Goal: Contribute content: Add original content to the website for others to see

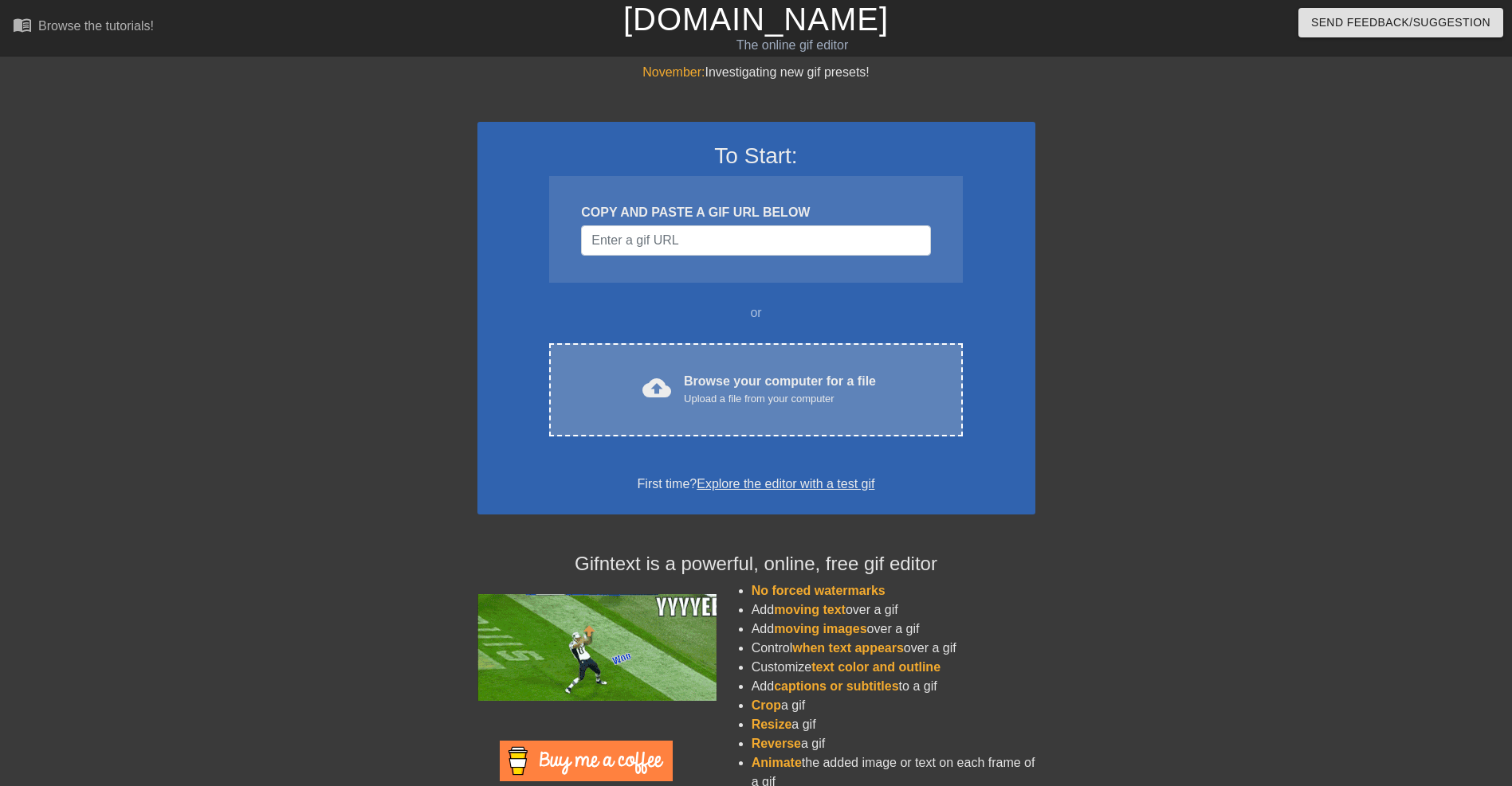
click at [729, 369] on div "cloud_upload Browse your computer for a file Upload a file from your computer C…" at bounding box center [756, 390] width 413 height 93
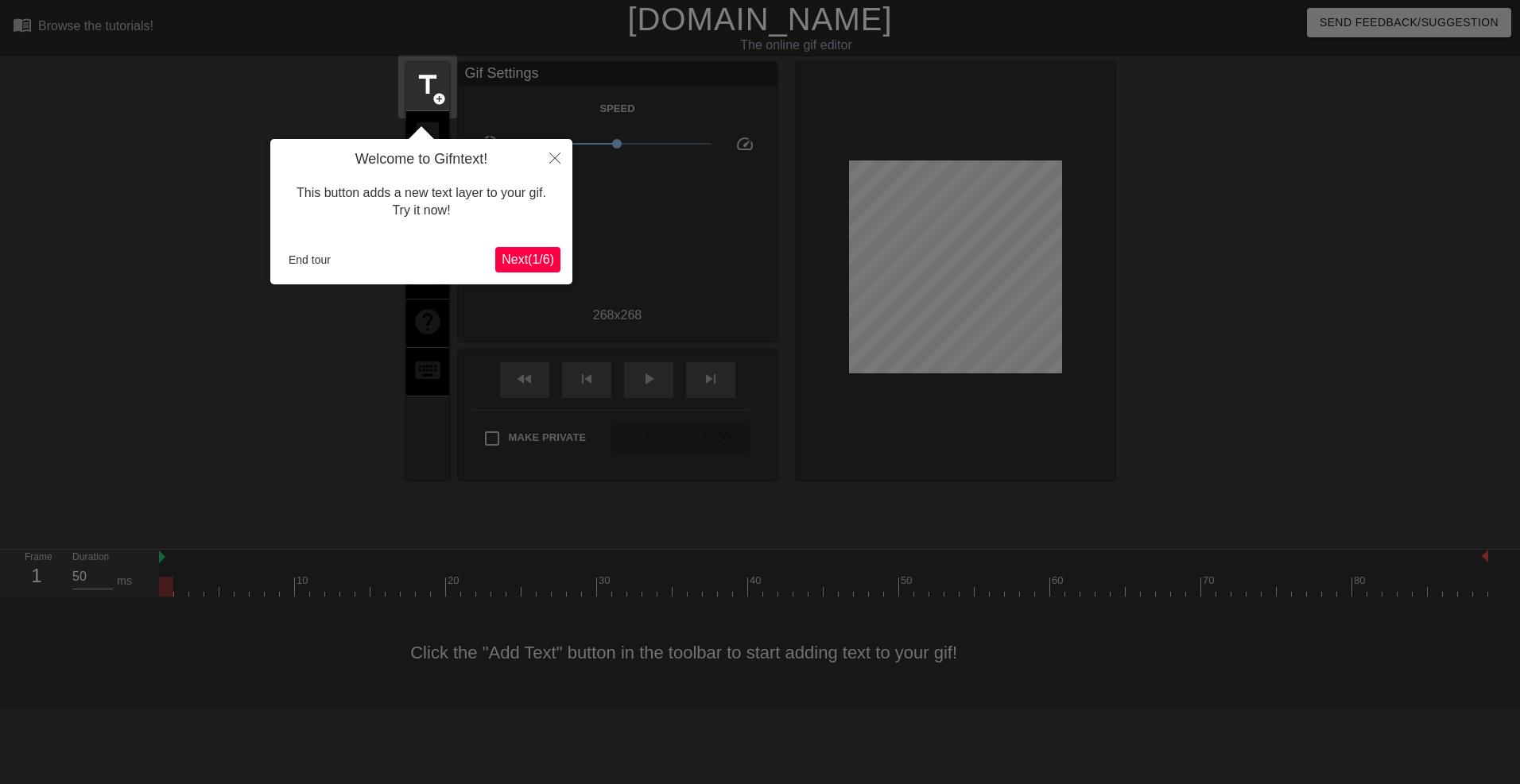
click at [523, 266] on span "Next ( 1 / 6 )" at bounding box center [528, 260] width 53 height 13
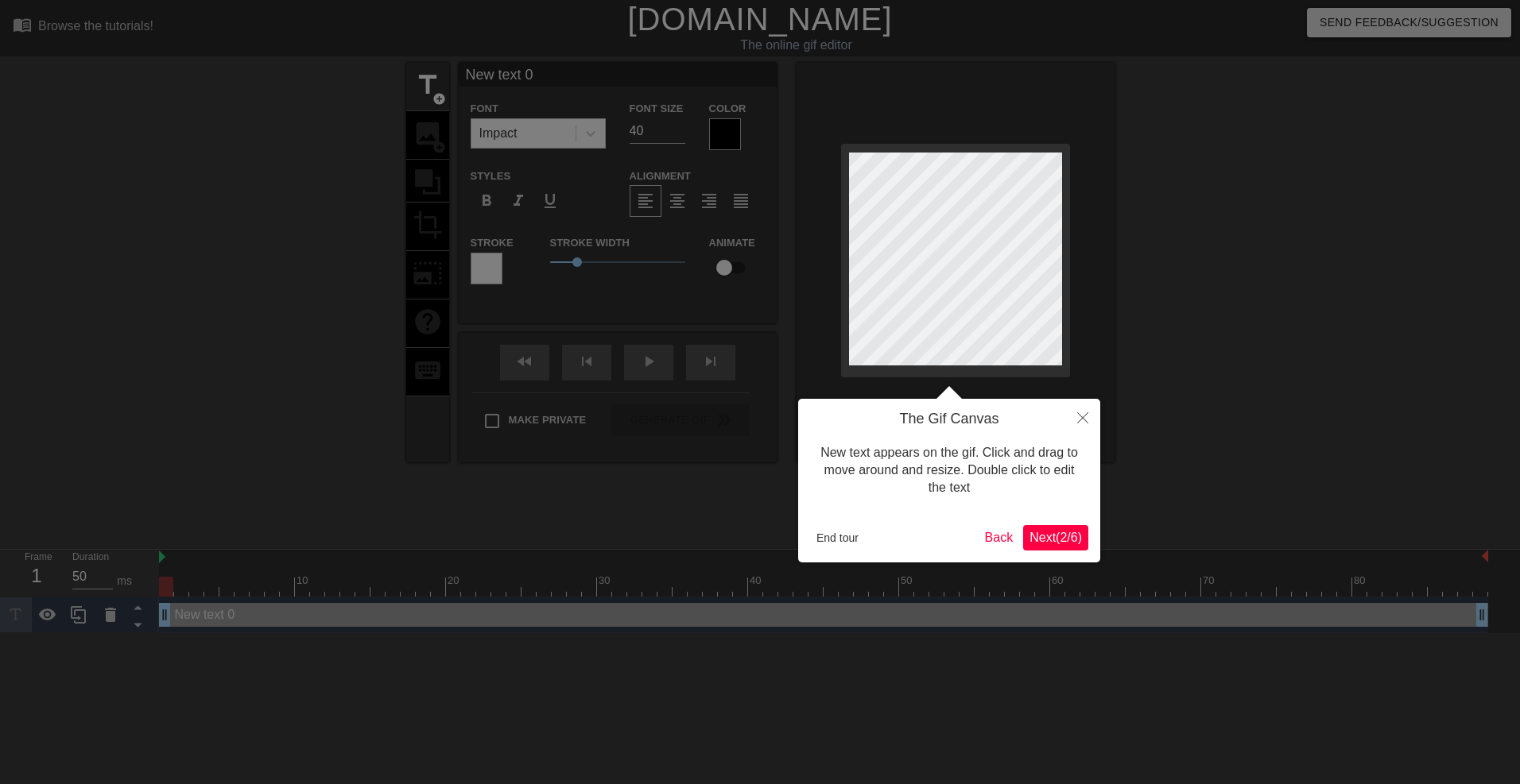
click at [1049, 540] on span "Next ( 2 / 6 )" at bounding box center [1056, 537] width 53 height 13
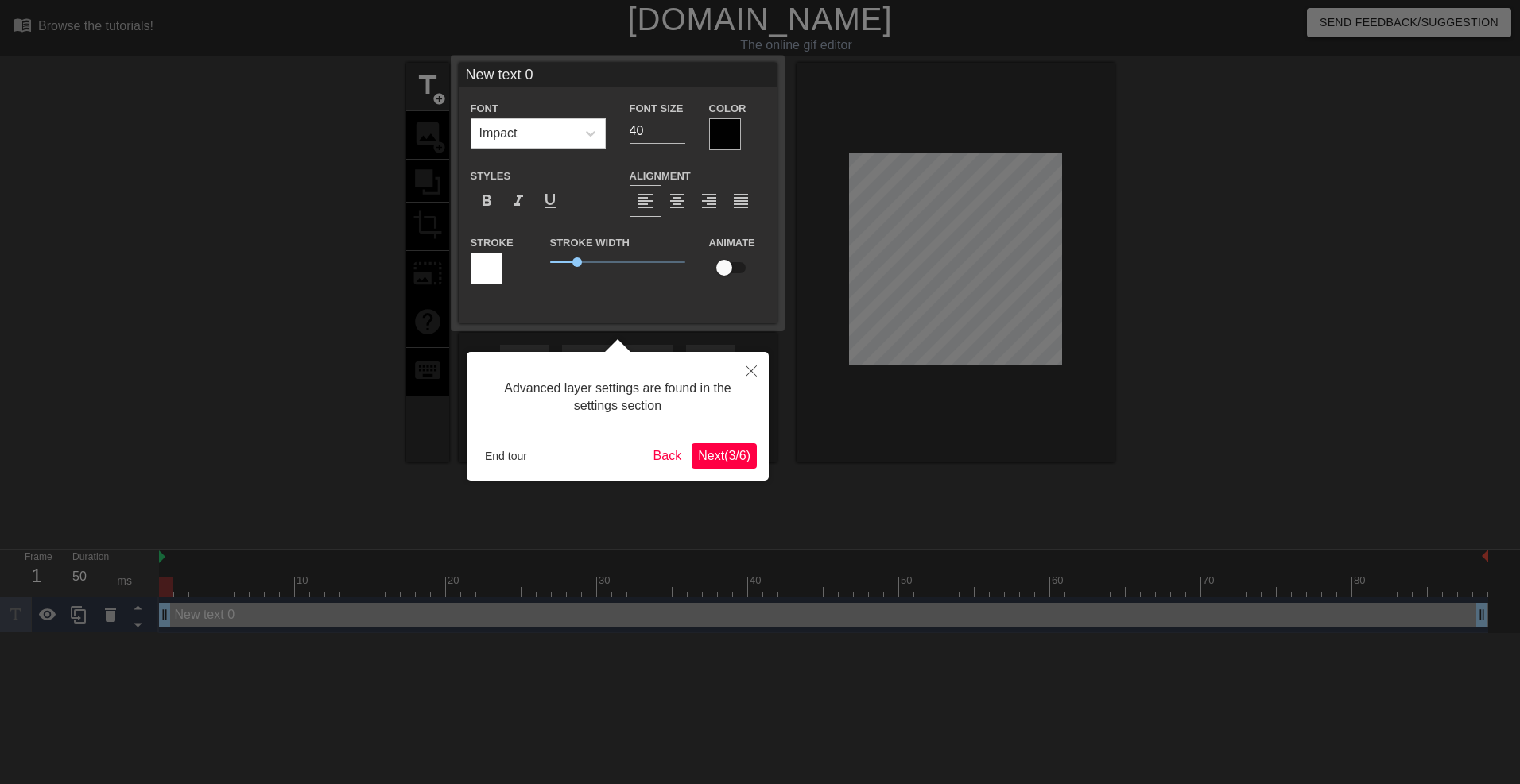
click at [740, 454] on span "Next ( 3 / 6 )" at bounding box center [725, 455] width 53 height 13
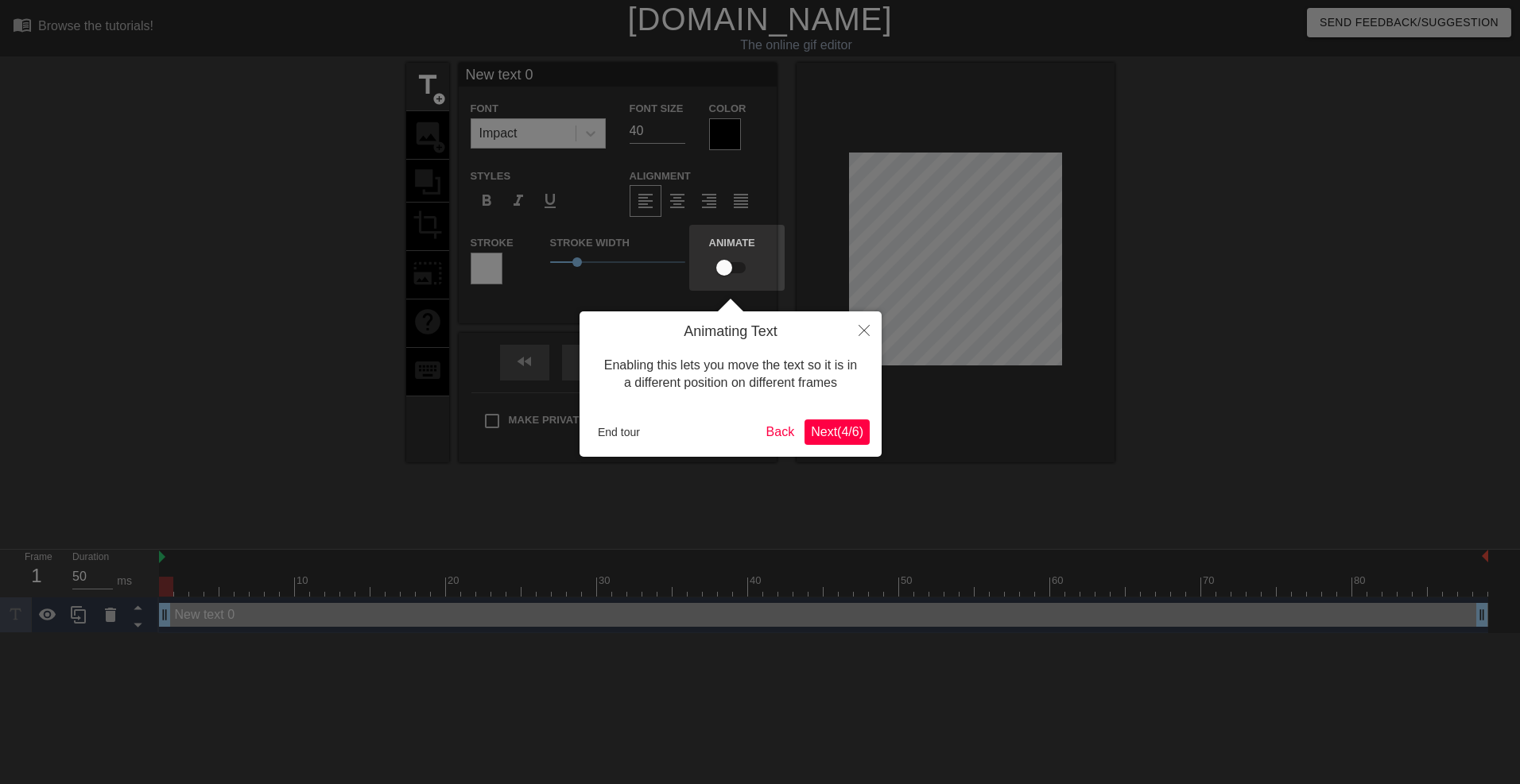
click at [856, 428] on span "Next ( 4 / 6 )" at bounding box center [837, 432] width 53 height 13
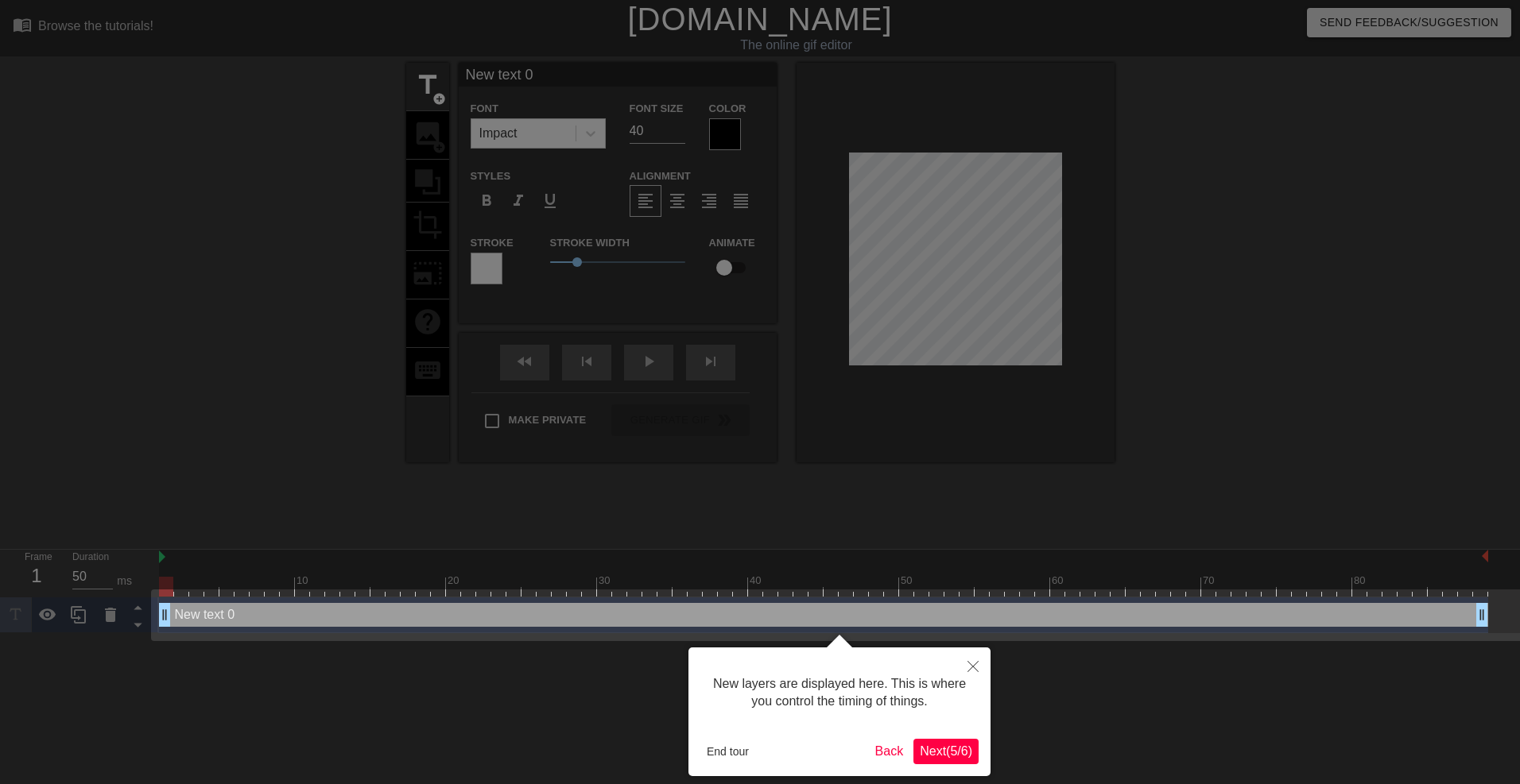
click at [957, 752] on span "Next ( 5 / 6 )" at bounding box center [947, 751] width 53 height 13
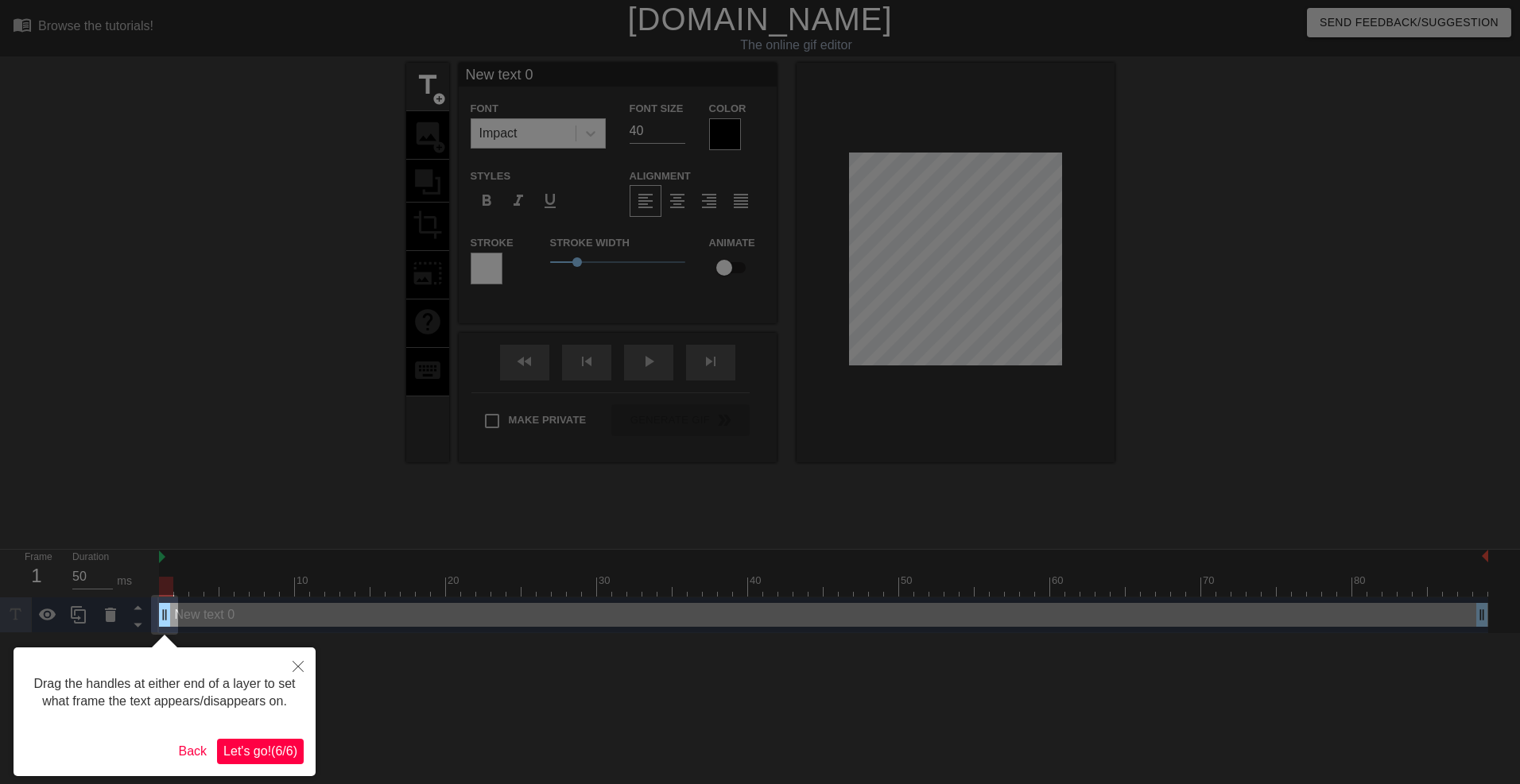
click at [279, 747] on span "Let's go! ( 6 / 6 )" at bounding box center [260, 751] width 74 height 13
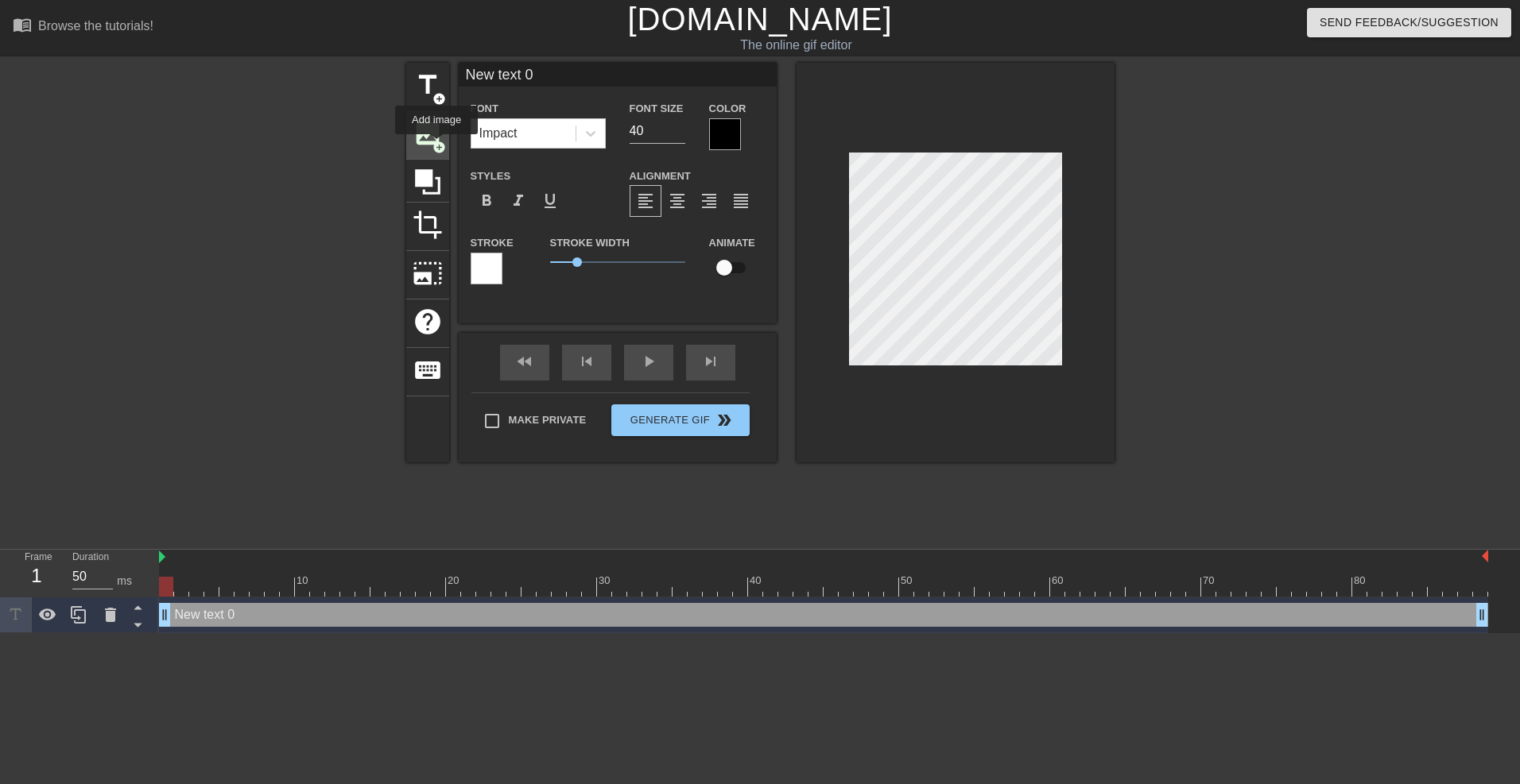
click at [436, 145] on span "add_circle" at bounding box center [439, 147] width 13 height 13
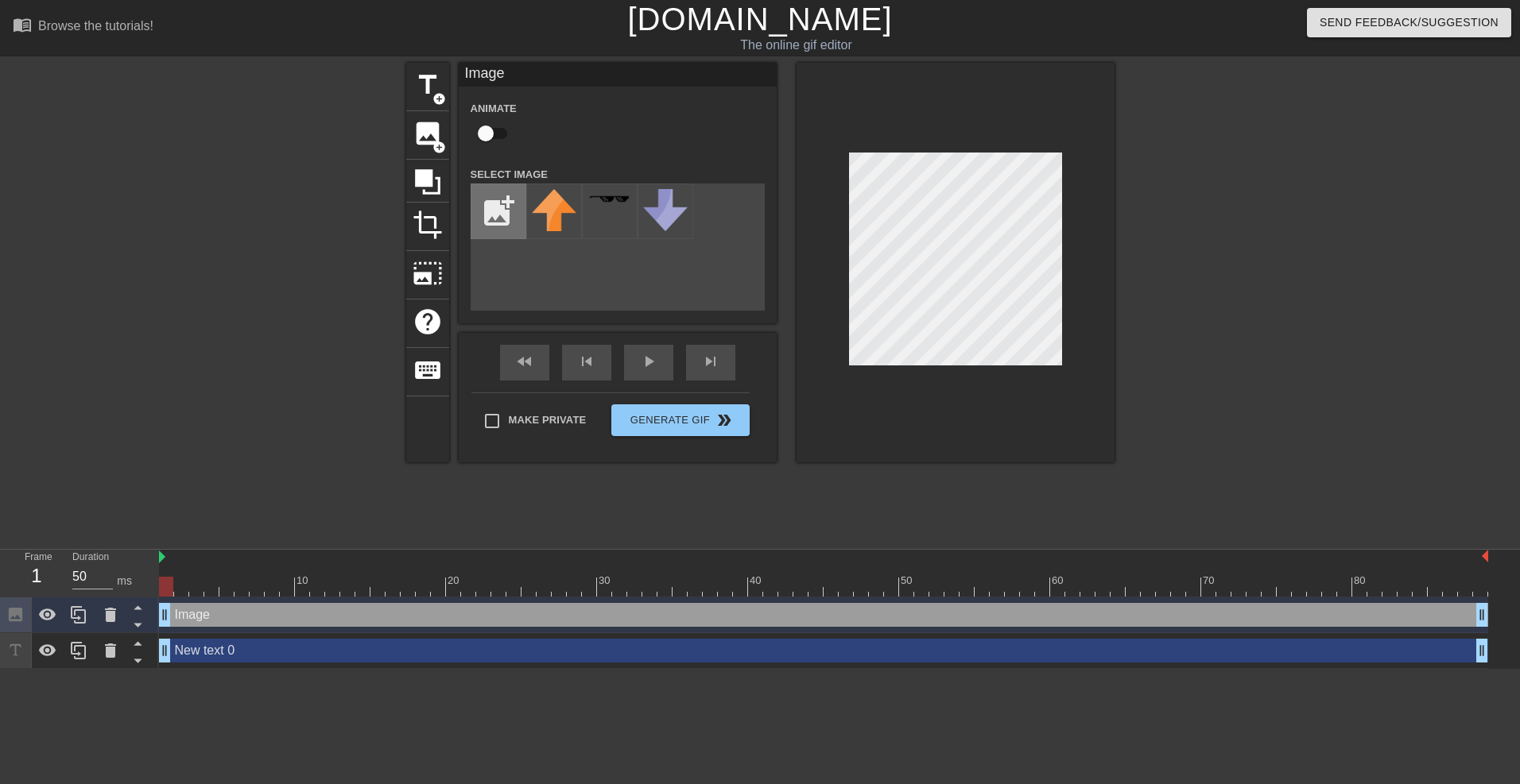
click at [486, 208] on input "file" at bounding box center [498, 211] width 54 height 54
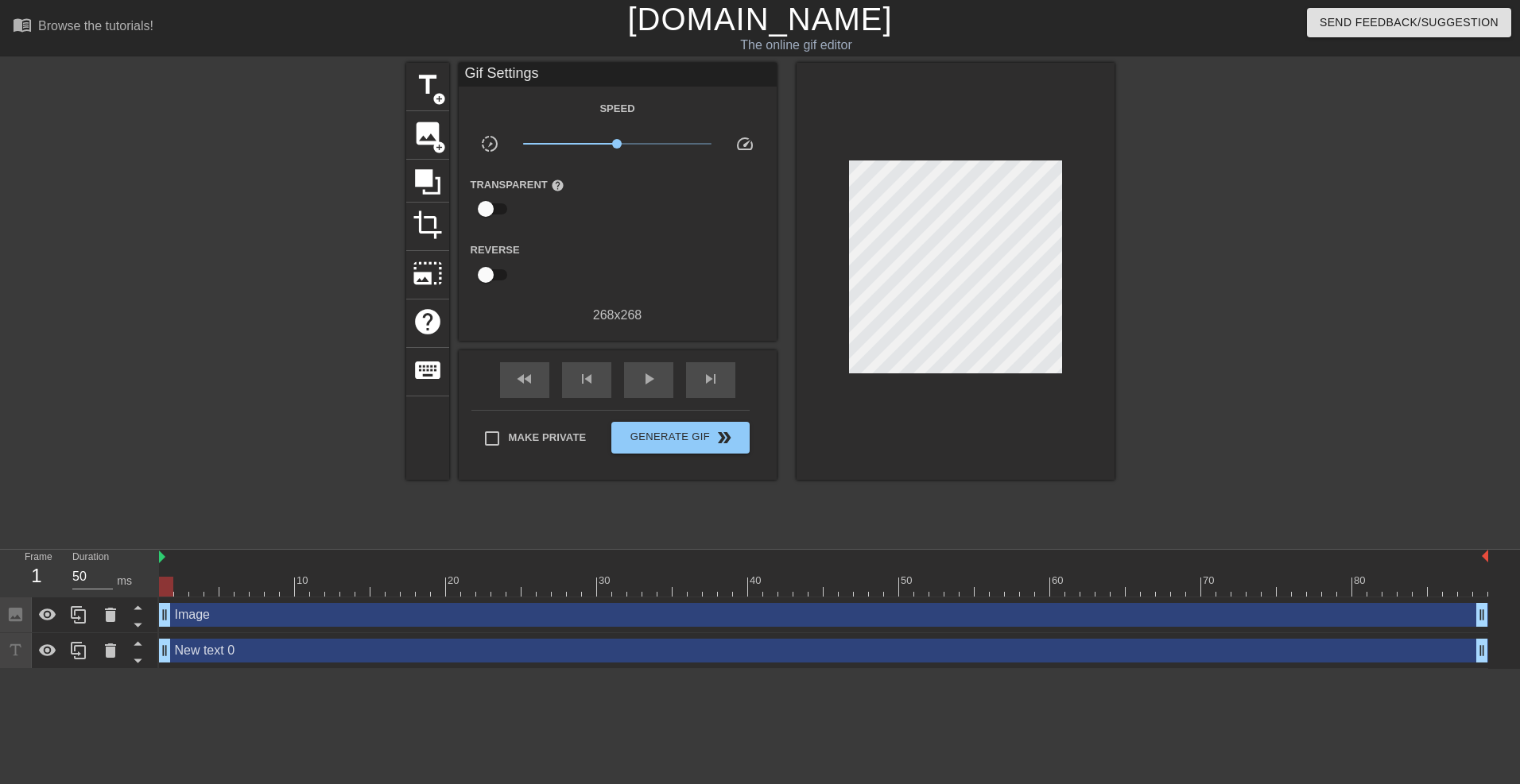
click at [1382, 299] on div "title add_circle image add_circle crop photo_size_select_large help keyboard Gi…" at bounding box center [760, 300] width 1520 height 477
click at [430, 140] on span "image" at bounding box center [428, 133] width 30 height 30
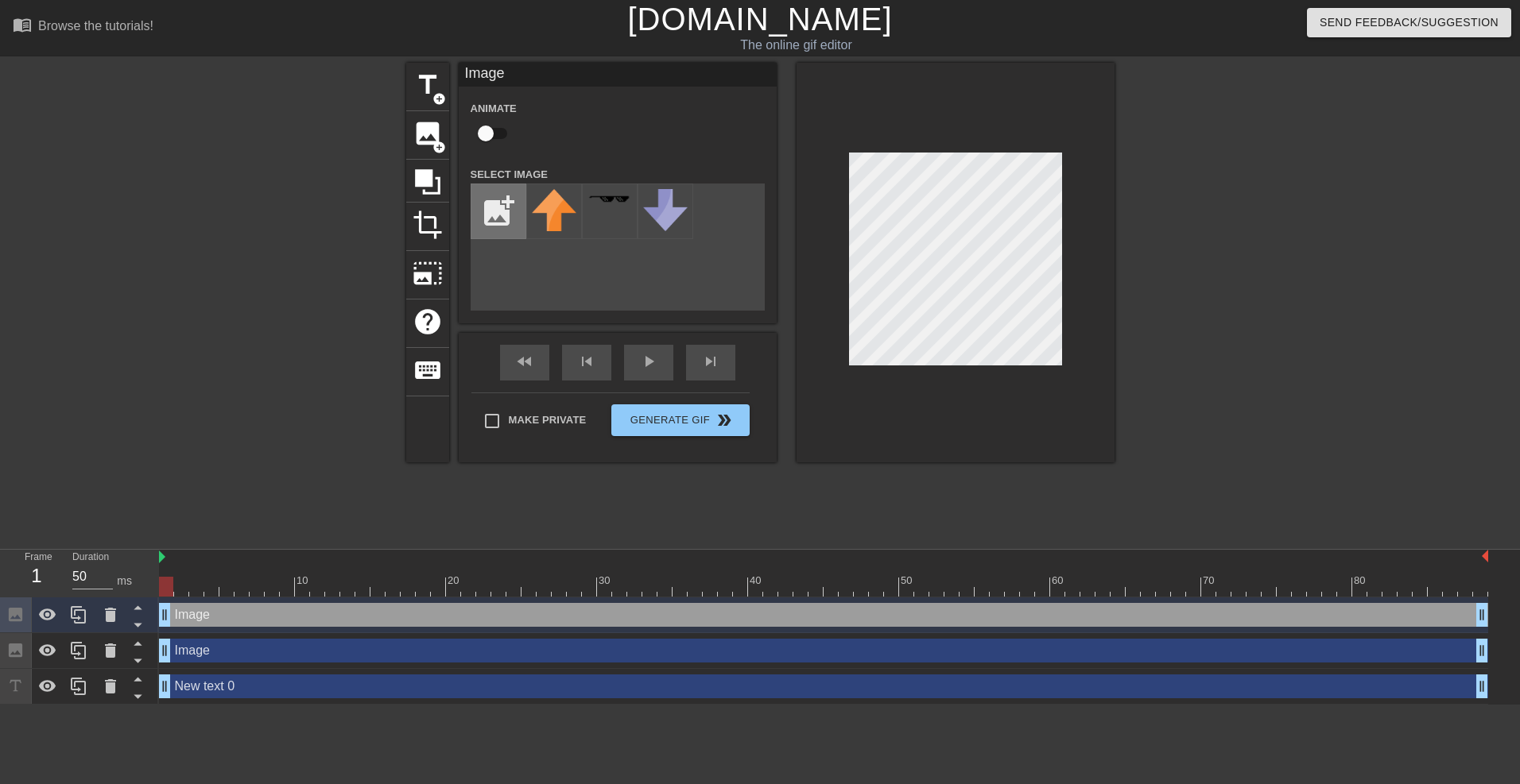
click at [490, 215] on input "file" at bounding box center [498, 211] width 54 height 54
click at [498, 213] on input "file" at bounding box center [498, 211] width 54 height 54
click at [473, 196] on input "file" at bounding box center [498, 211] width 54 height 54
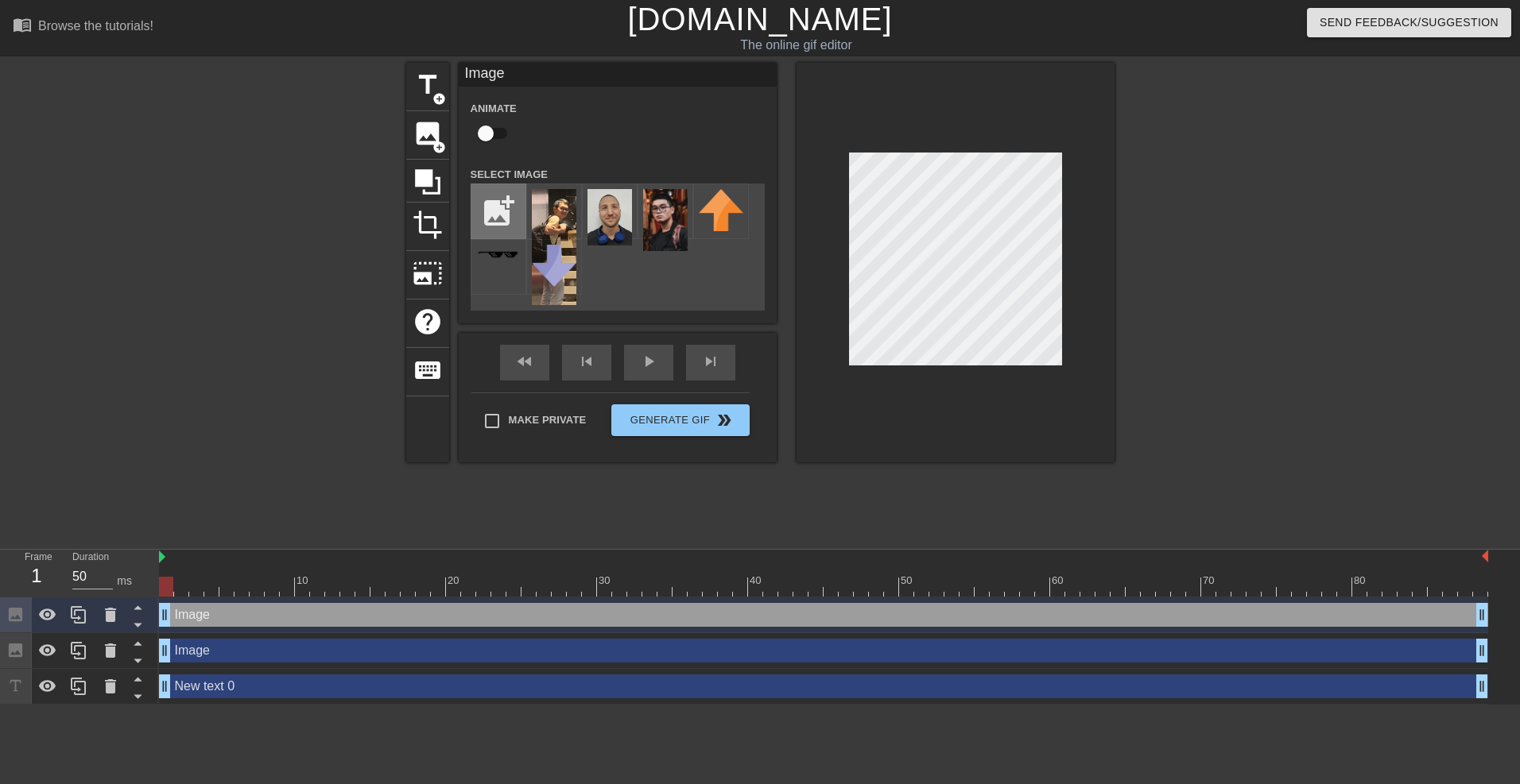
click at [498, 198] on input "file" at bounding box center [498, 211] width 54 height 54
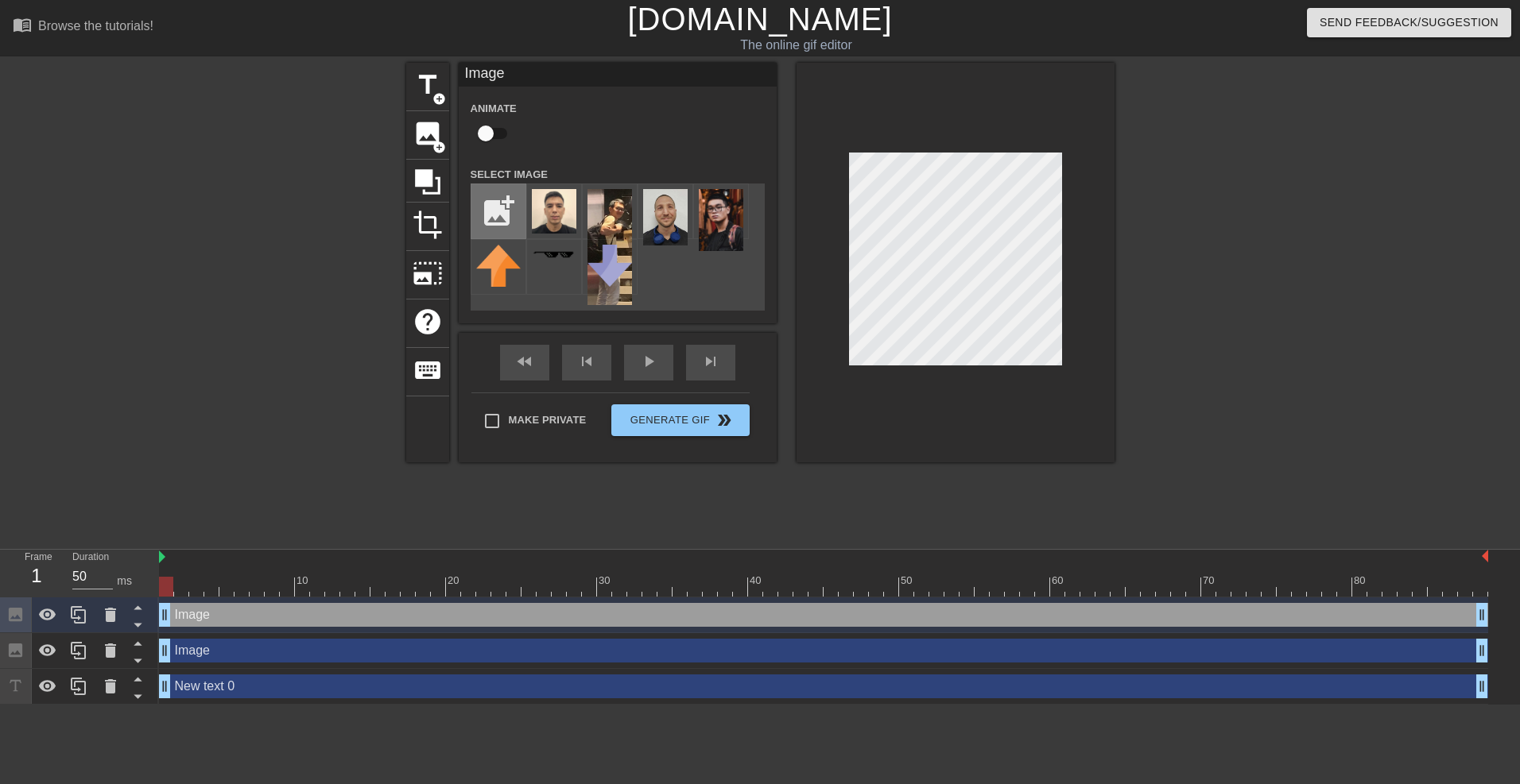
click at [495, 201] on input "file" at bounding box center [498, 211] width 54 height 54
type input "C:\fakepath\truyen.png"
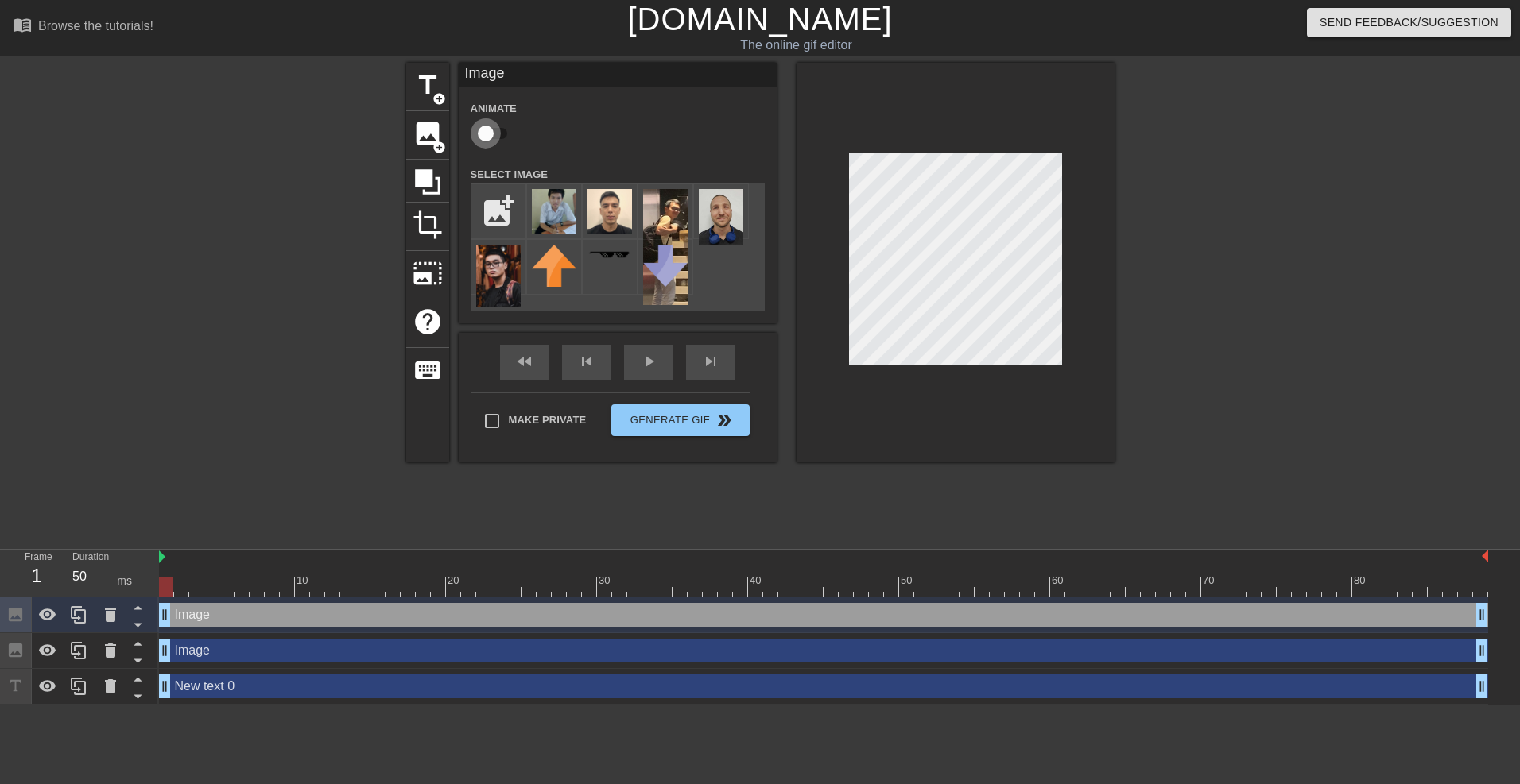
click at [496, 130] on input "checkbox" at bounding box center [486, 133] width 91 height 30
click at [494, 130] on input "checkbox" at bounding box center [501, 133] width 91 height 30
checkbox input "false"
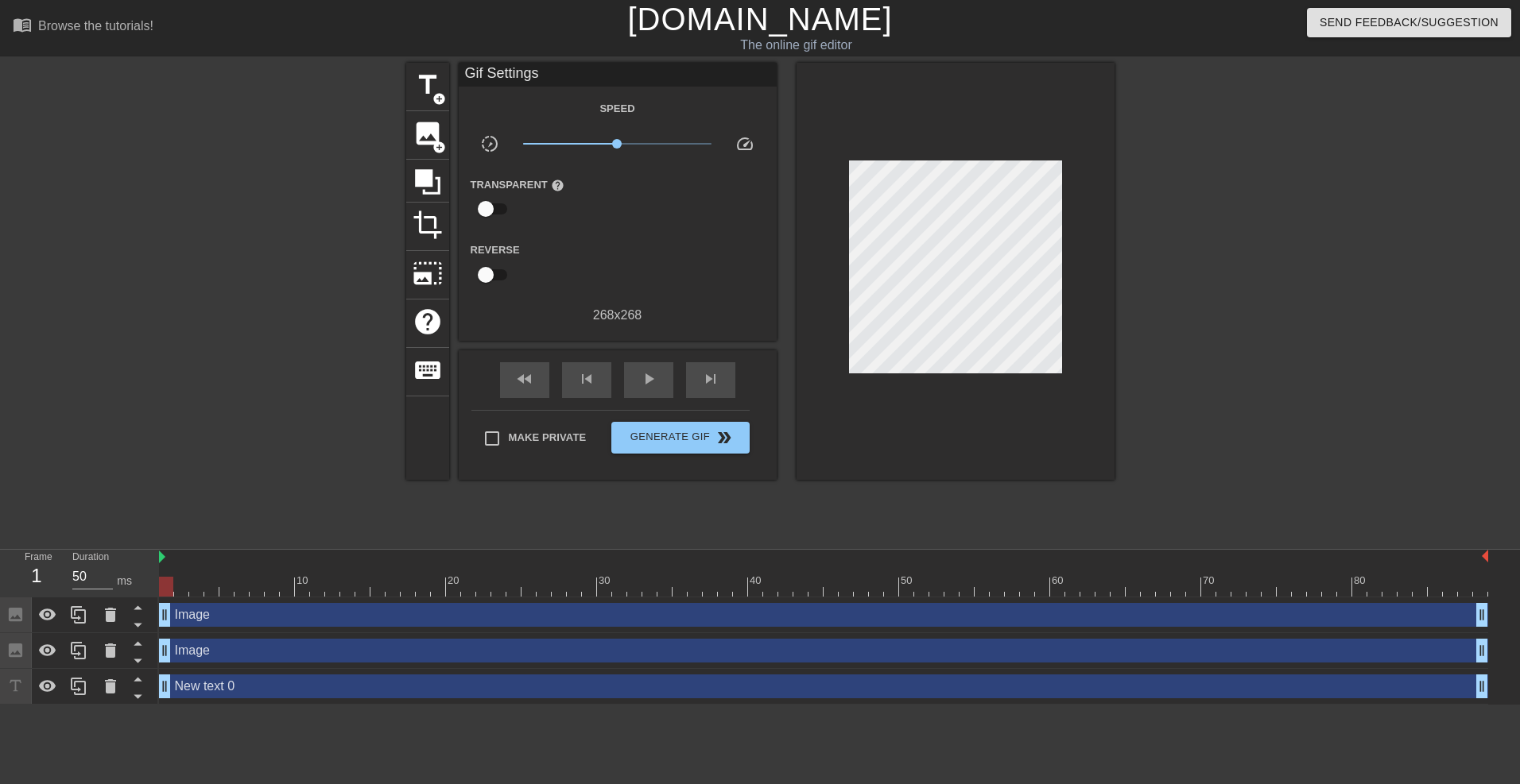
drag, startPoint x: 1033, startPoint y: 370, endPoint x: 1297, endPoint y: 244, distance: 292.5
click at [1297, 244] on div at bounding box center [1253, 300] width 238 height 477
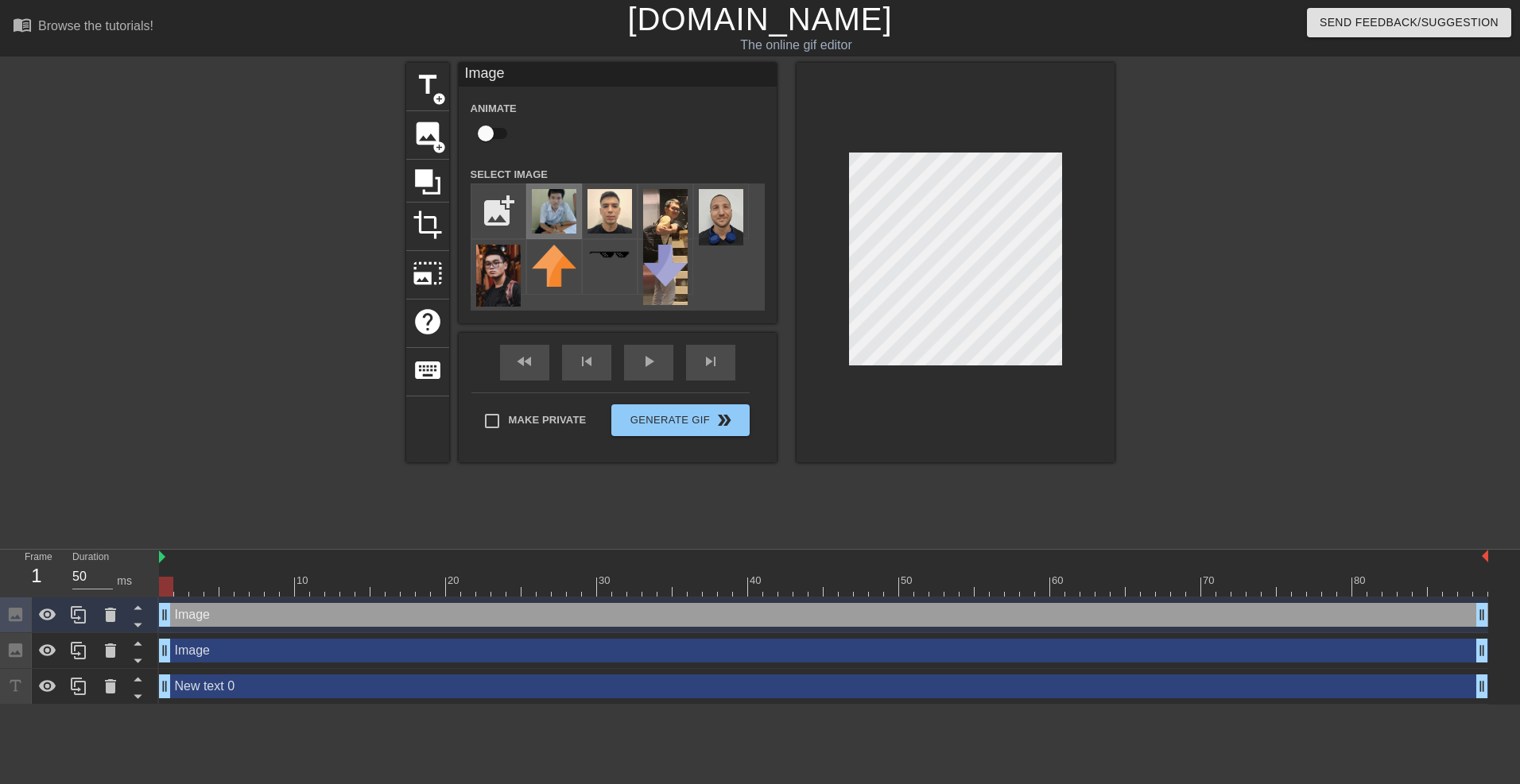
click at [538, 199] on img at bounding box center [554, 211] width 44 height 44
click at [713, 208] on img at bounding box center [721, 217] width 44 height 57
click at [117, 611] on icon at bounding box center [111, 615] width 19 height 19
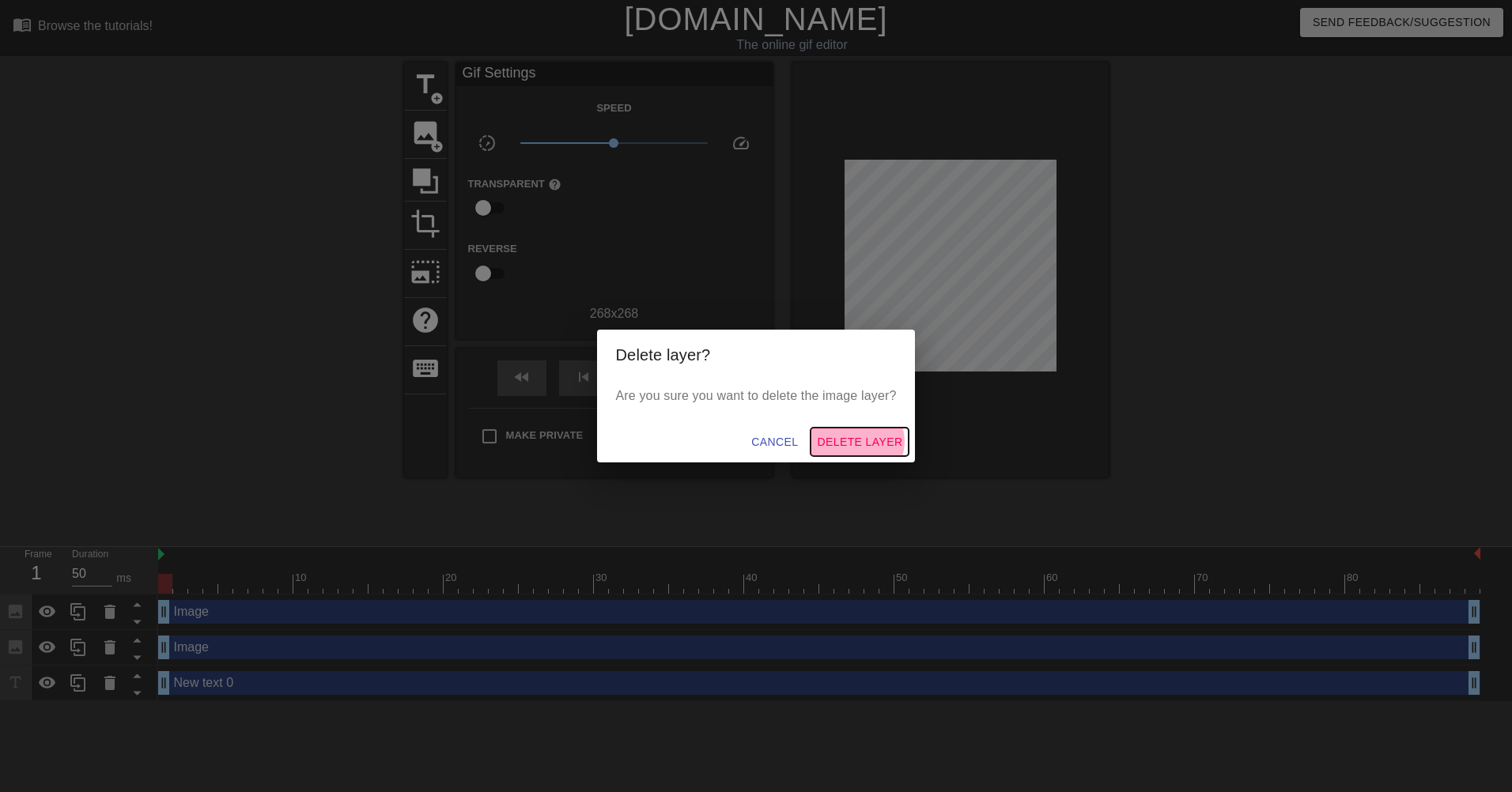
click at [861, 442] on span "Delete Layer" at bounding box center [859, 442] width 86 height 20
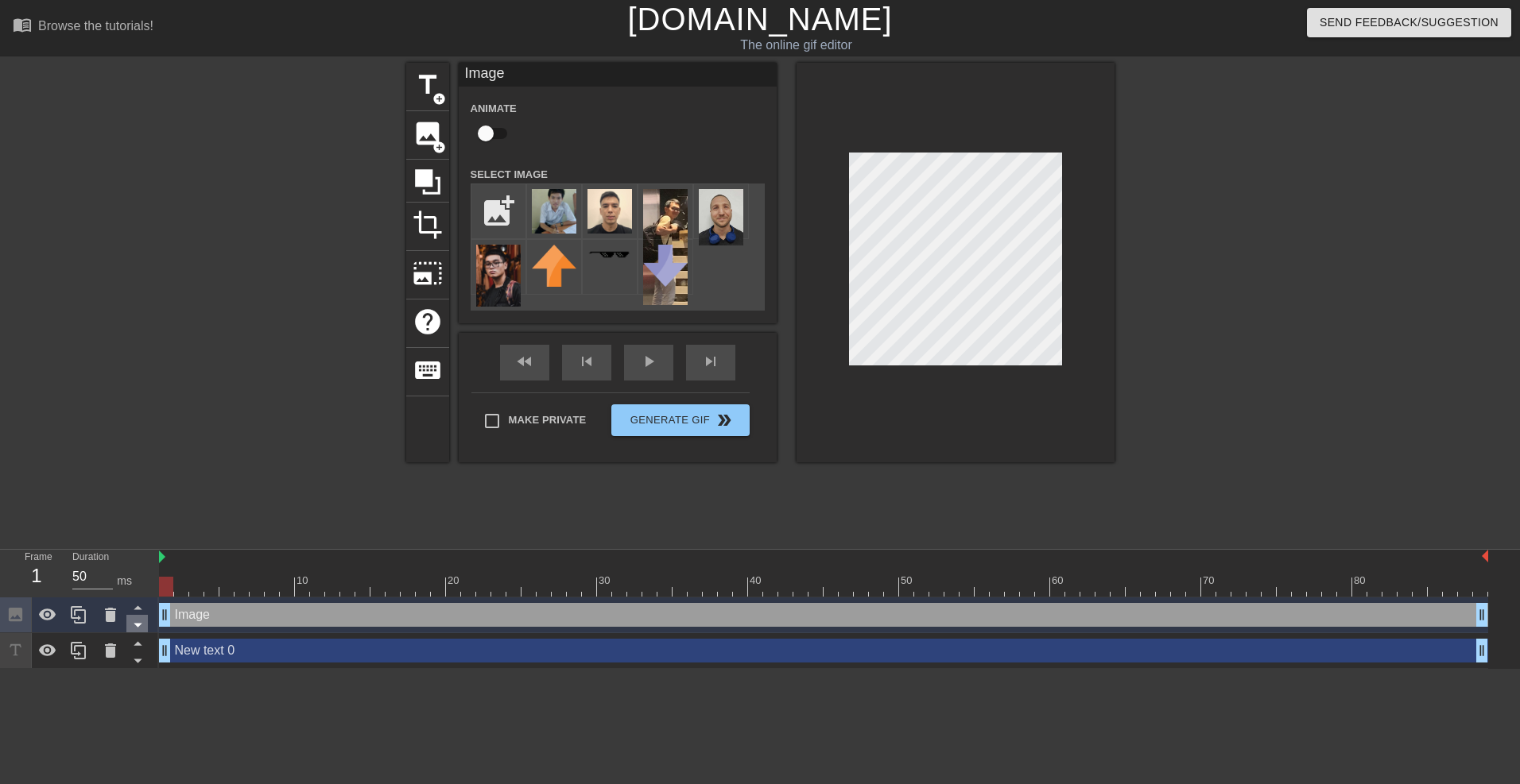
click at [127, 620] on div at bounding box center [137, 623] width 22 height 18
click at [117, 620] on icon at bounding box center [111, 615] width 19 height 19
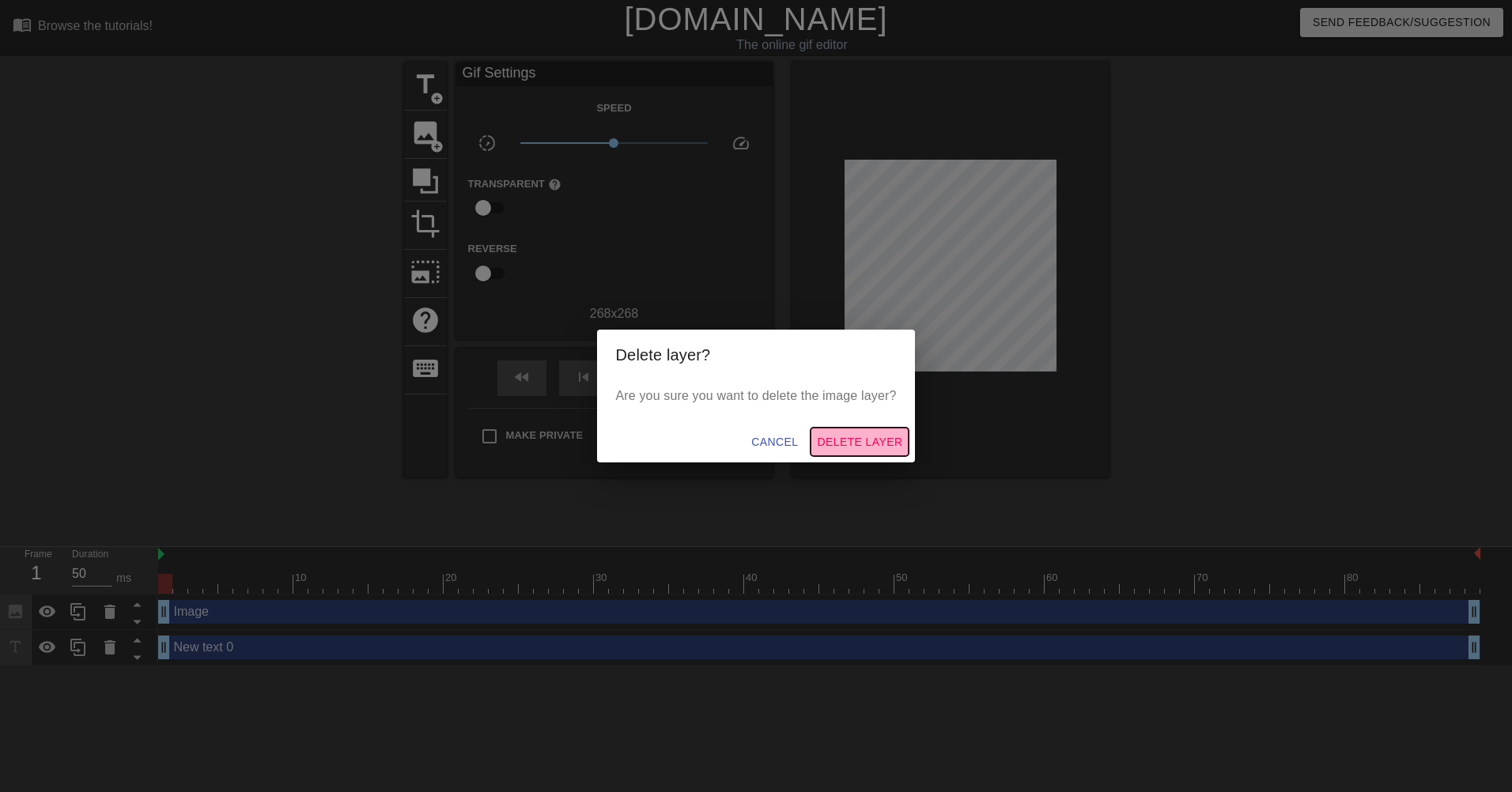
drag, startPoint x: 891, startPoint y: 443, endPoint x: 777, endPoint y: 422, distance: 115.9
click at [891, 443] on span "Delete Layer" at bounding box center [859, 442] width 86 height 20
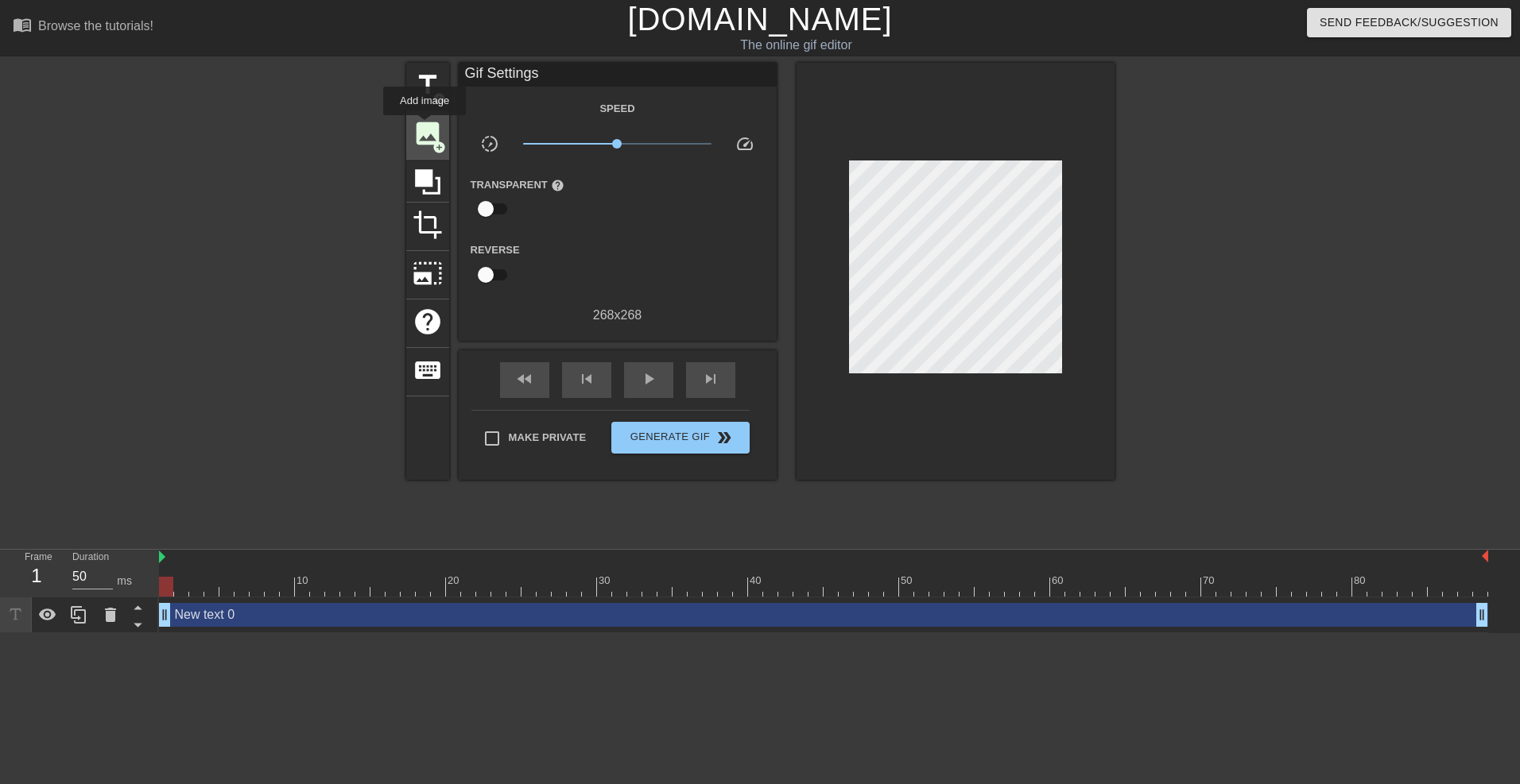
click at [424, 127] on span "image" at bounding box center [428, 133] width 30 height 30
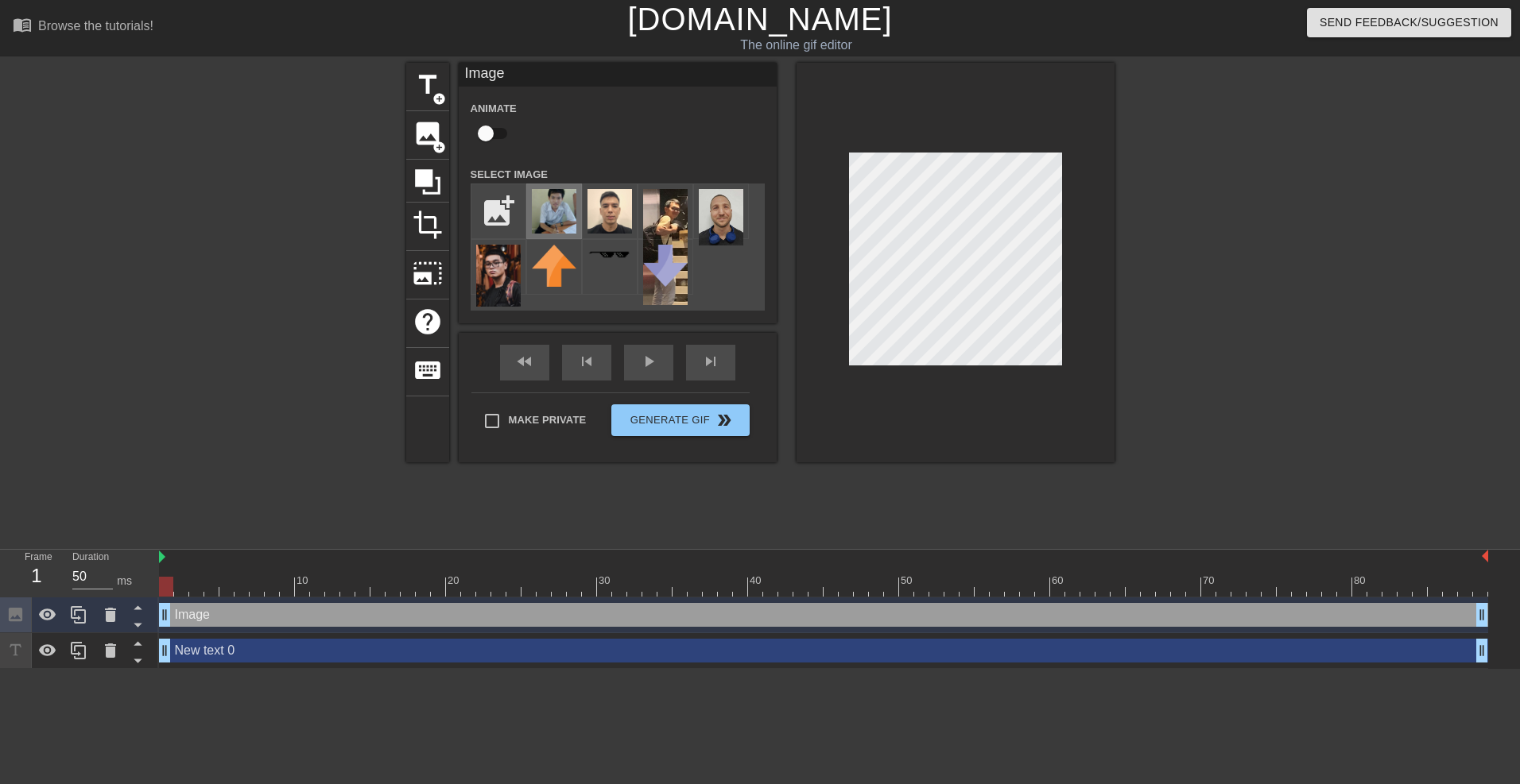
click at [551, 200] on img at bounding box center [554, 211] width 44 height 44
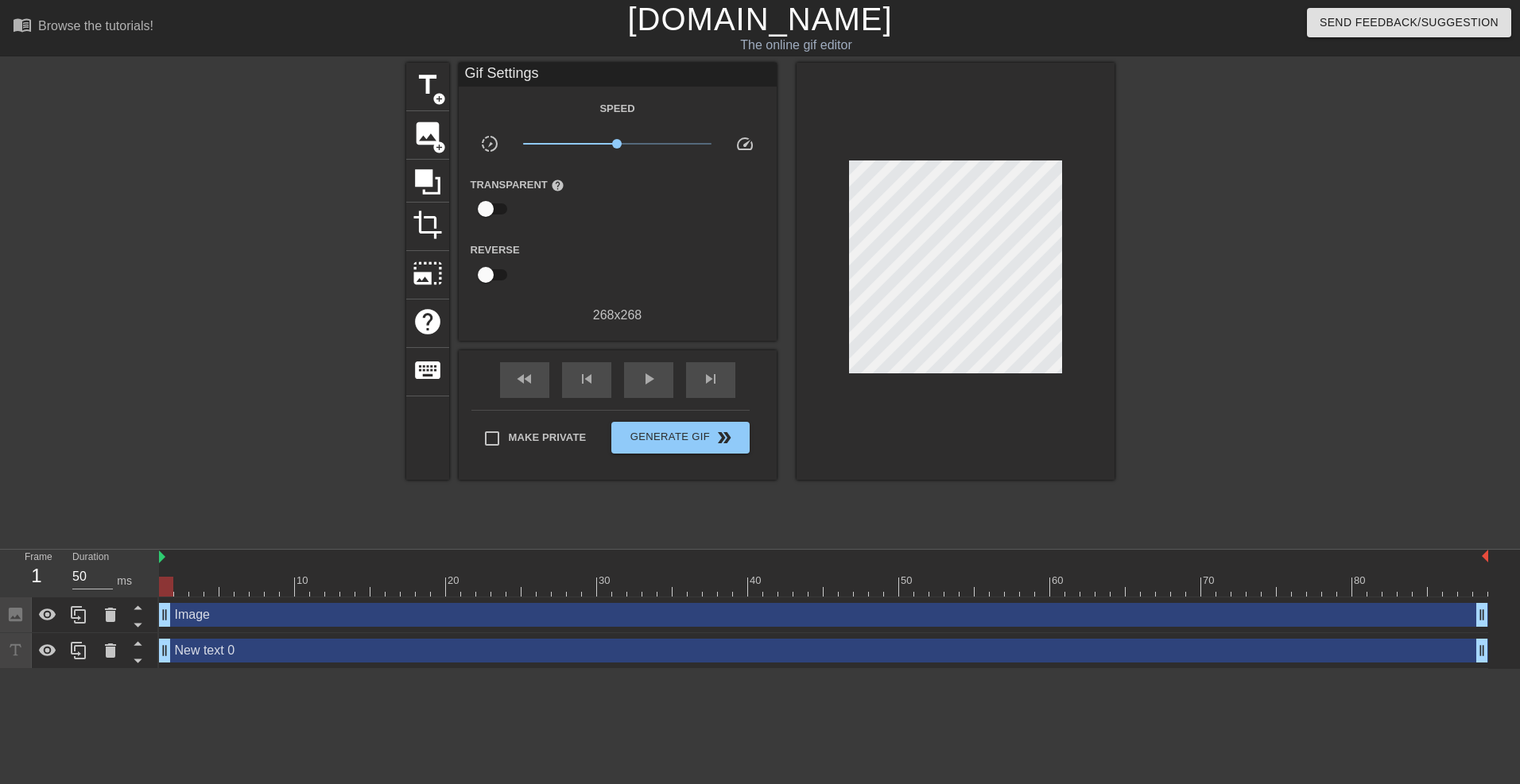
click at [1148, 405] on div at bounding box center [1253, 300] width 238 height 477
click at [112, 652] on icon at bounding box center [111, 651] width 11 height 14
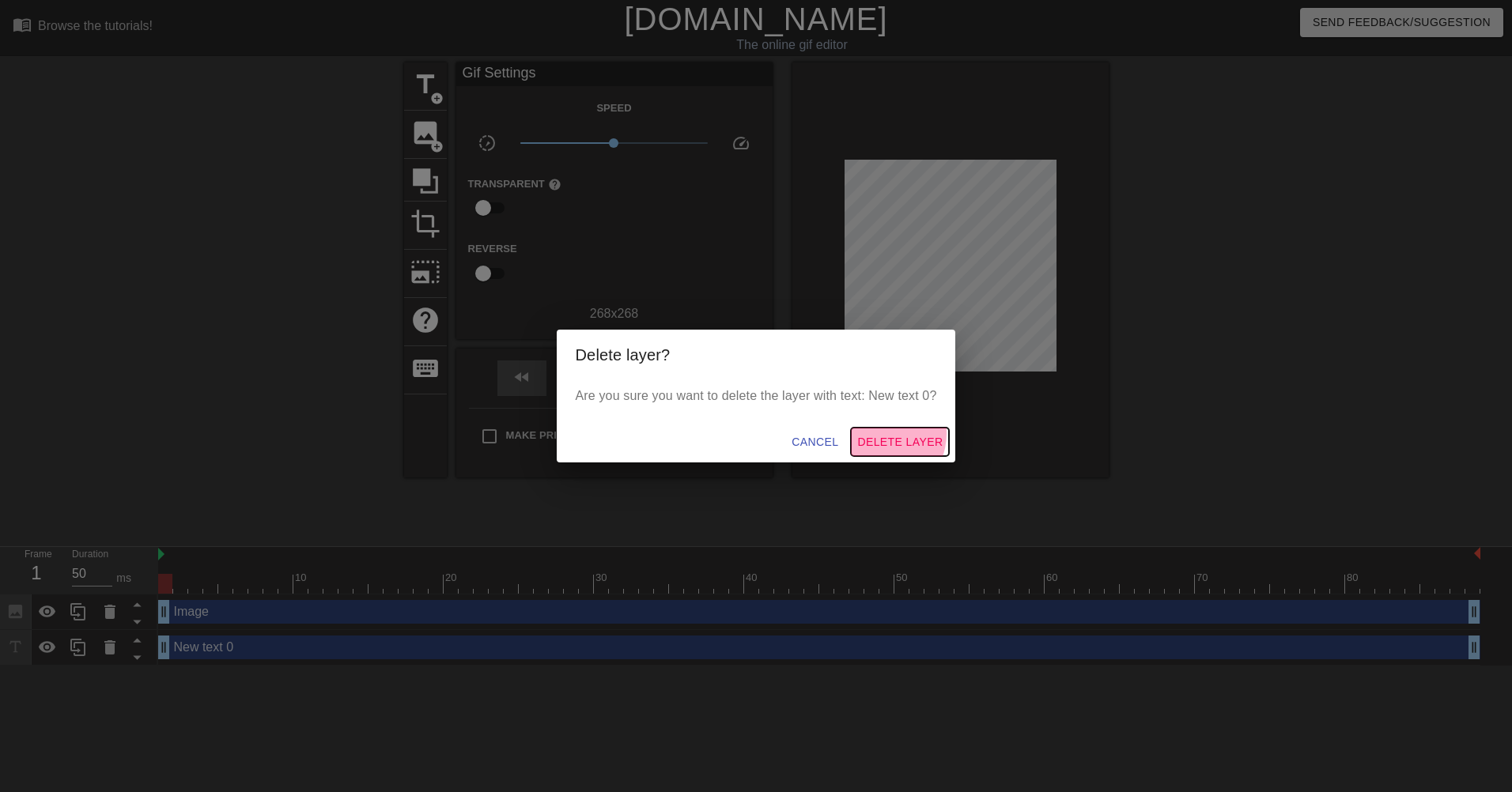
click at [883, 434] on span "Delete Layer" at bounding box center [899, 442] width 86 height 20
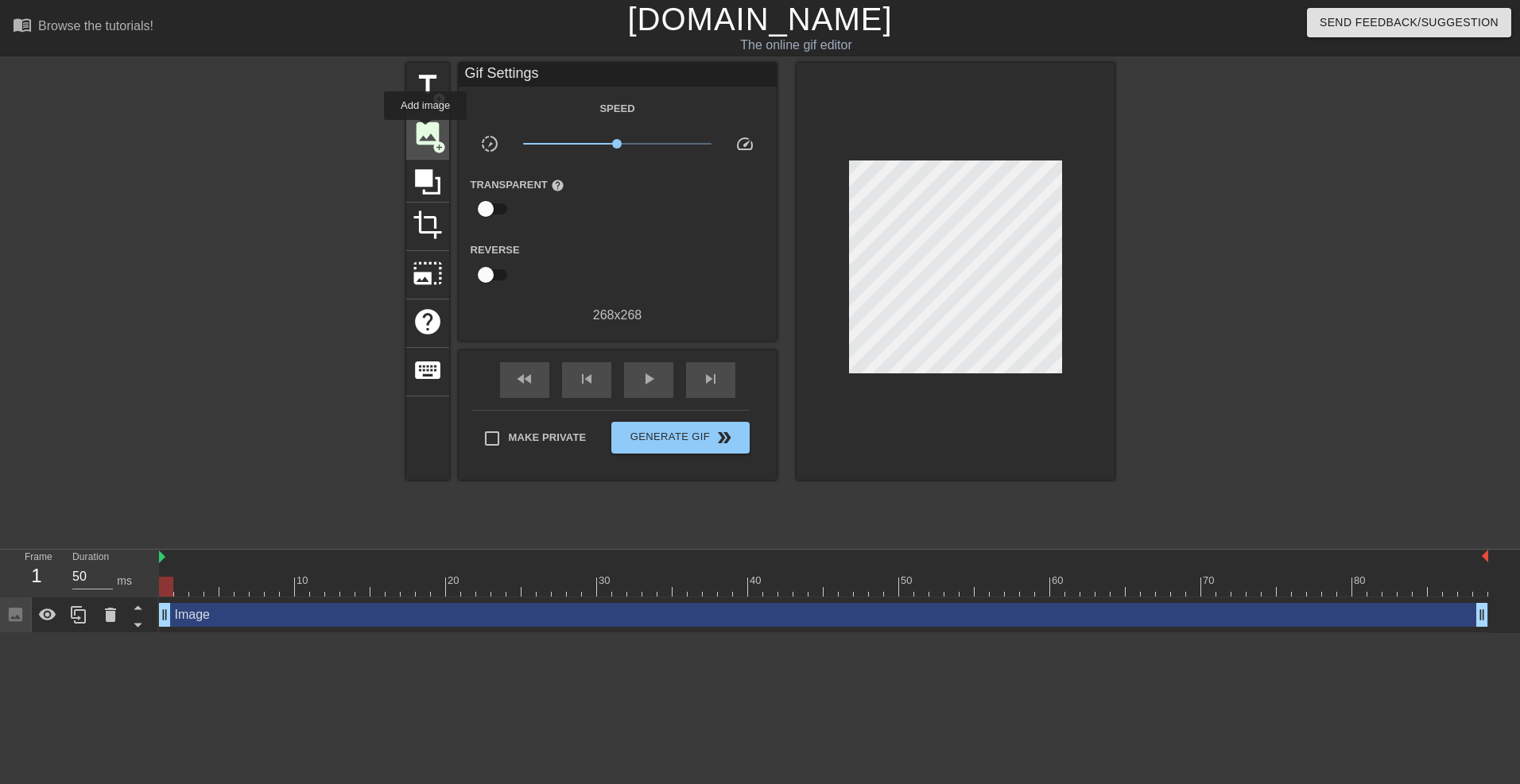
click at [425, 131] on span "image" at bounding box center [428, 133] width 30 height 30
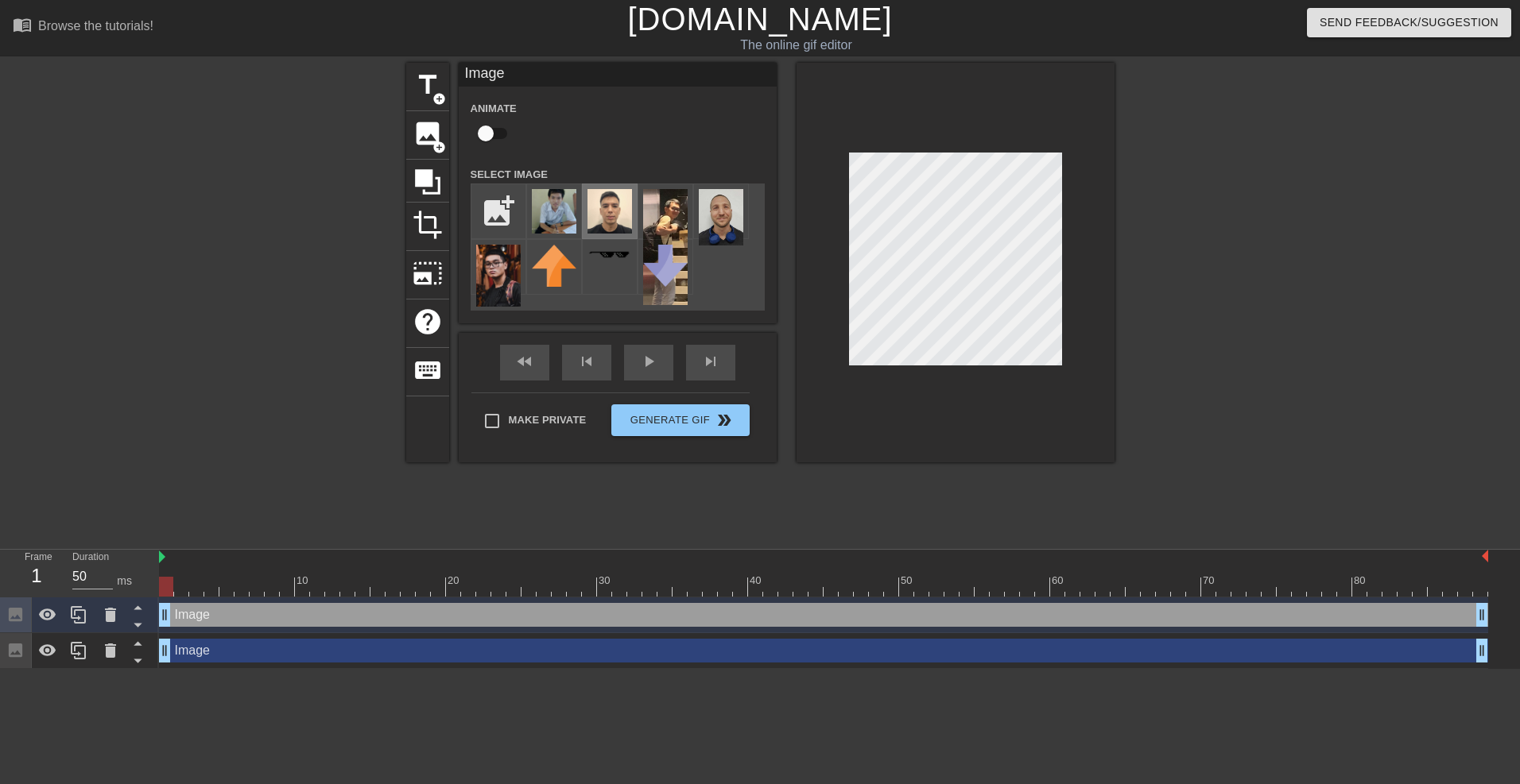
click at [598, 214] on img at bounding box center [609, 211] width 44 height 44
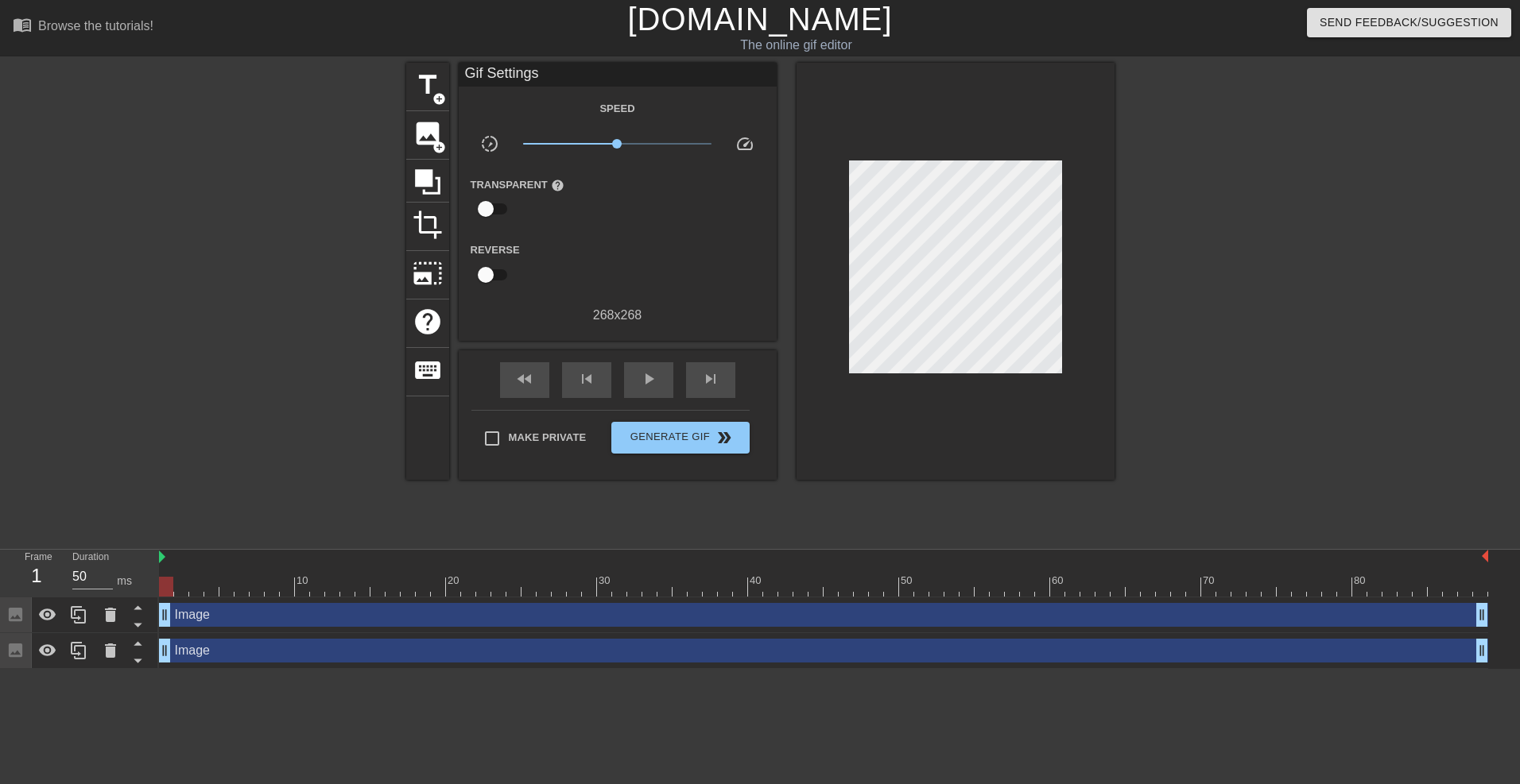
click at [533, 492] on div "title add_circle image add_circle crop photo_size_select_large help keyboard Gi…" at bounding box center [760, 300] width 709 height 477
click at [437, 133] on span "image" at bounding box center [428, 133] width 30 height 30
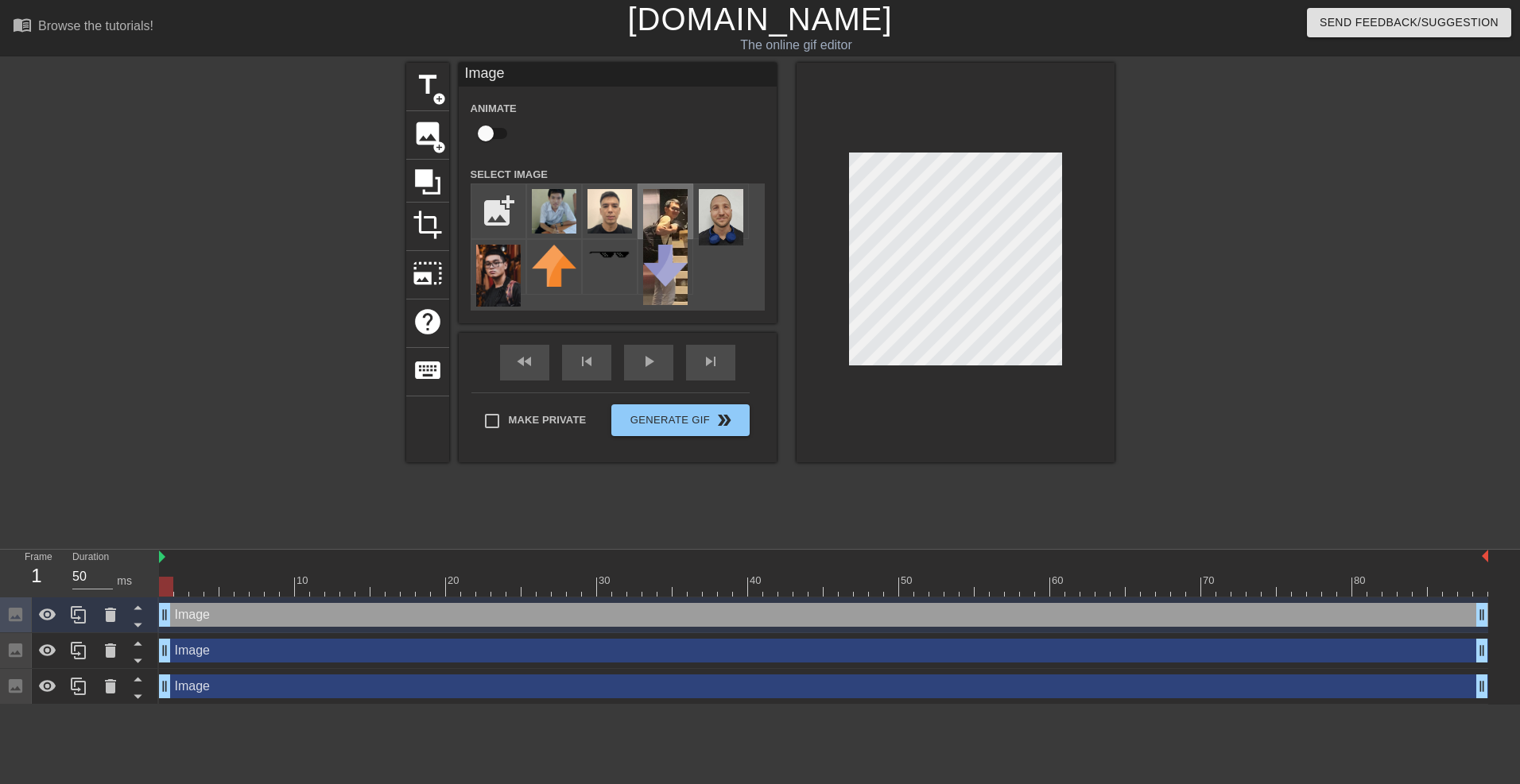
click at [665, 197] on img at bounding box center [665, 247] width 44 height 116
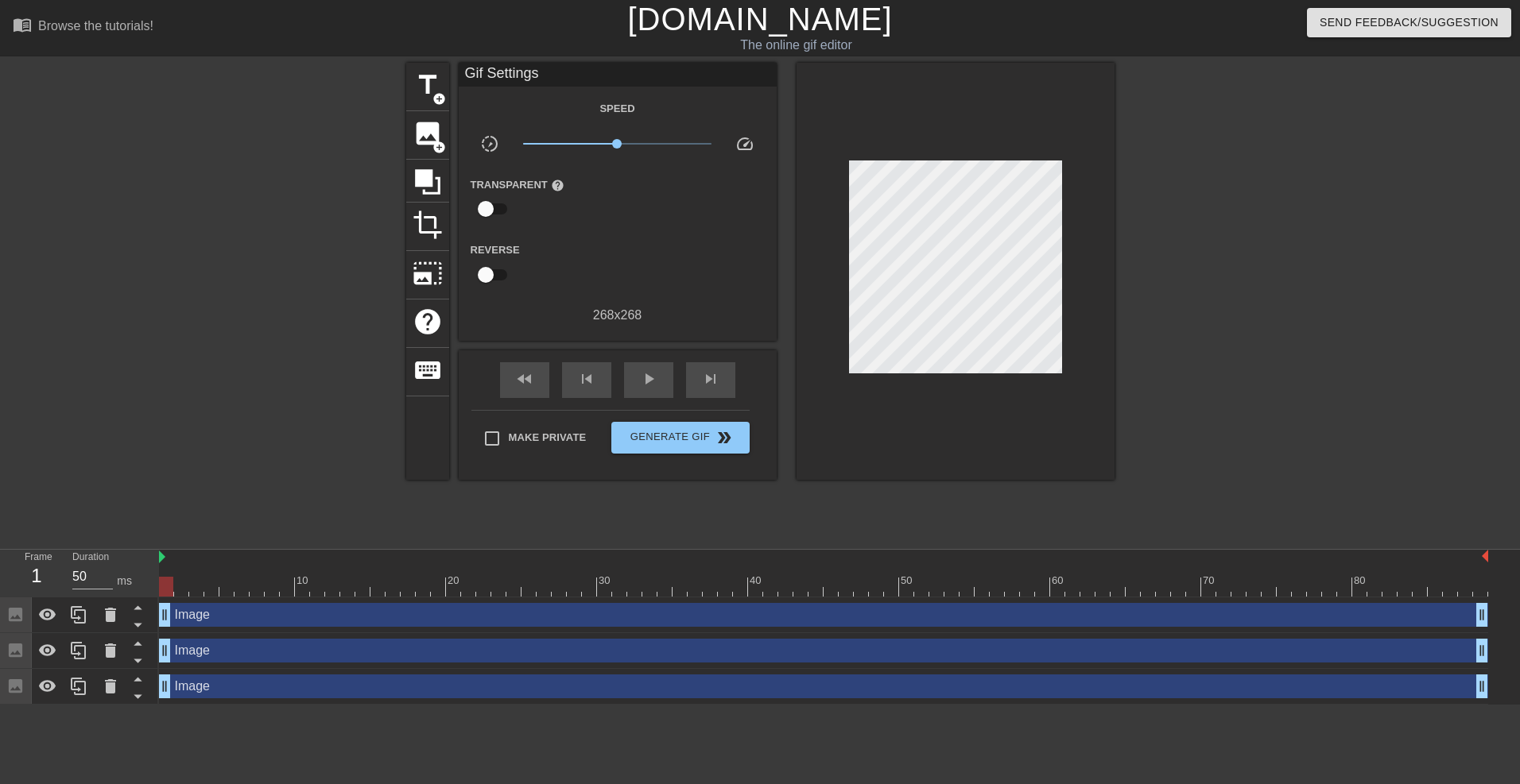
click at [794, 504] on div "title add_circle image add_circle crop photo_size_select_large help keyboard Gi…" at bounding box center [760, 300] width 709 height 477
click at [432, 130] on span "image" at bounding box center [428, 133] width 30 height 30
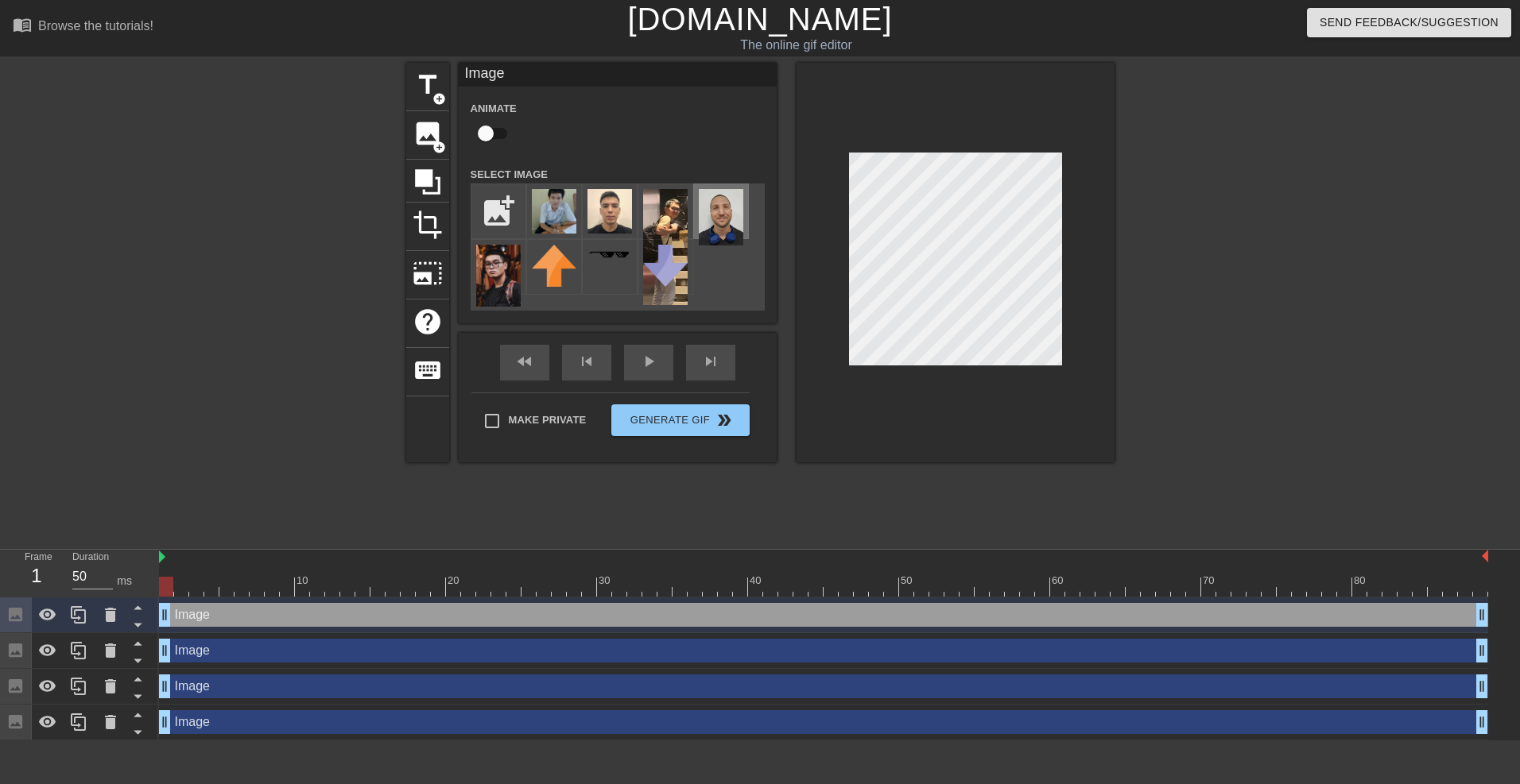
click at [737, 217] on img at bounding box center [721, 217] width 44 height 57
click at [1129, 432] on div "title add_circle image add_circle crop photo_size_select_large help keyboard Im…" at bounding box center [760, 300] width 1520 height 477
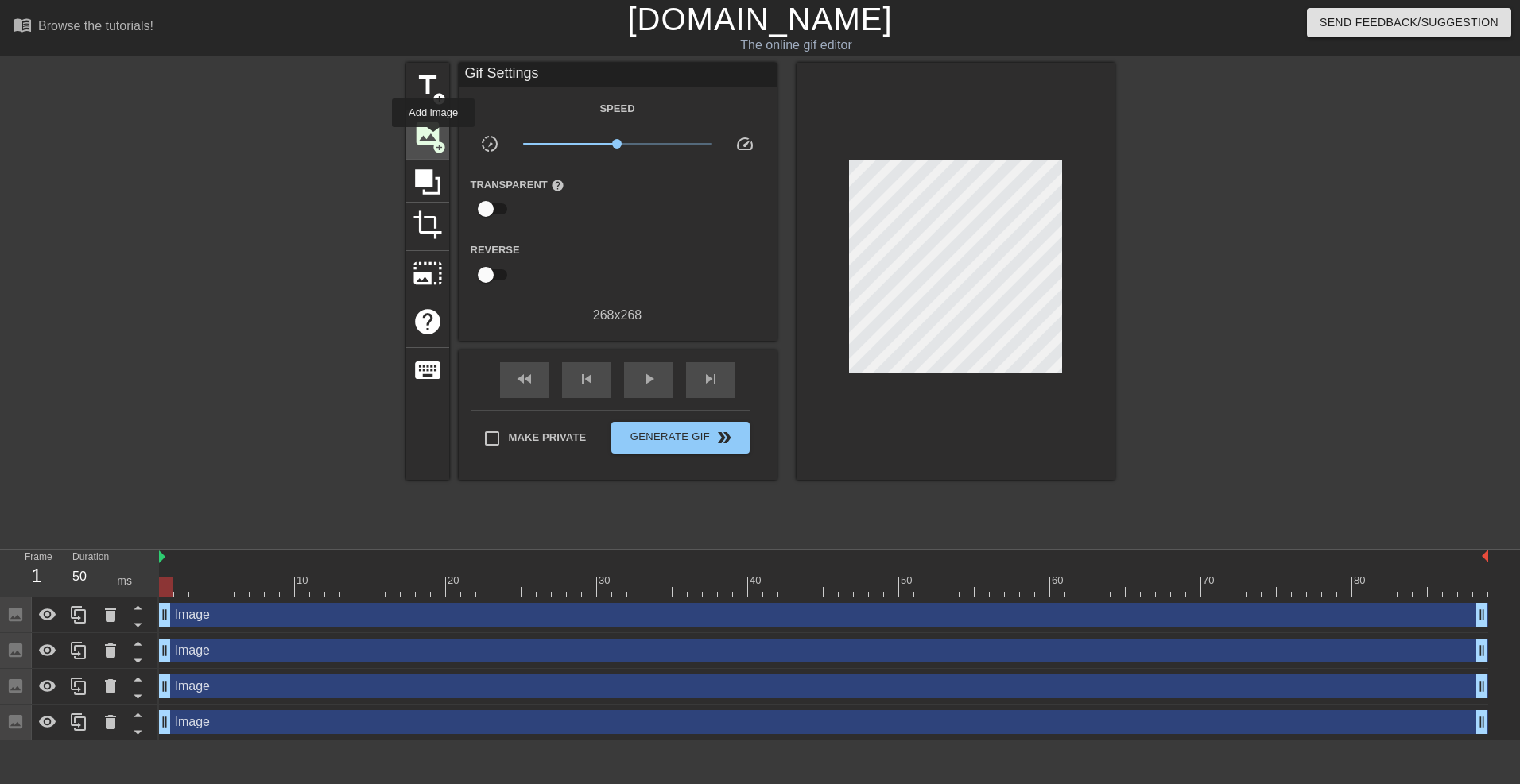
click at [434, 138] on span "image" at bounding box center [428, 133] width 30 height 30
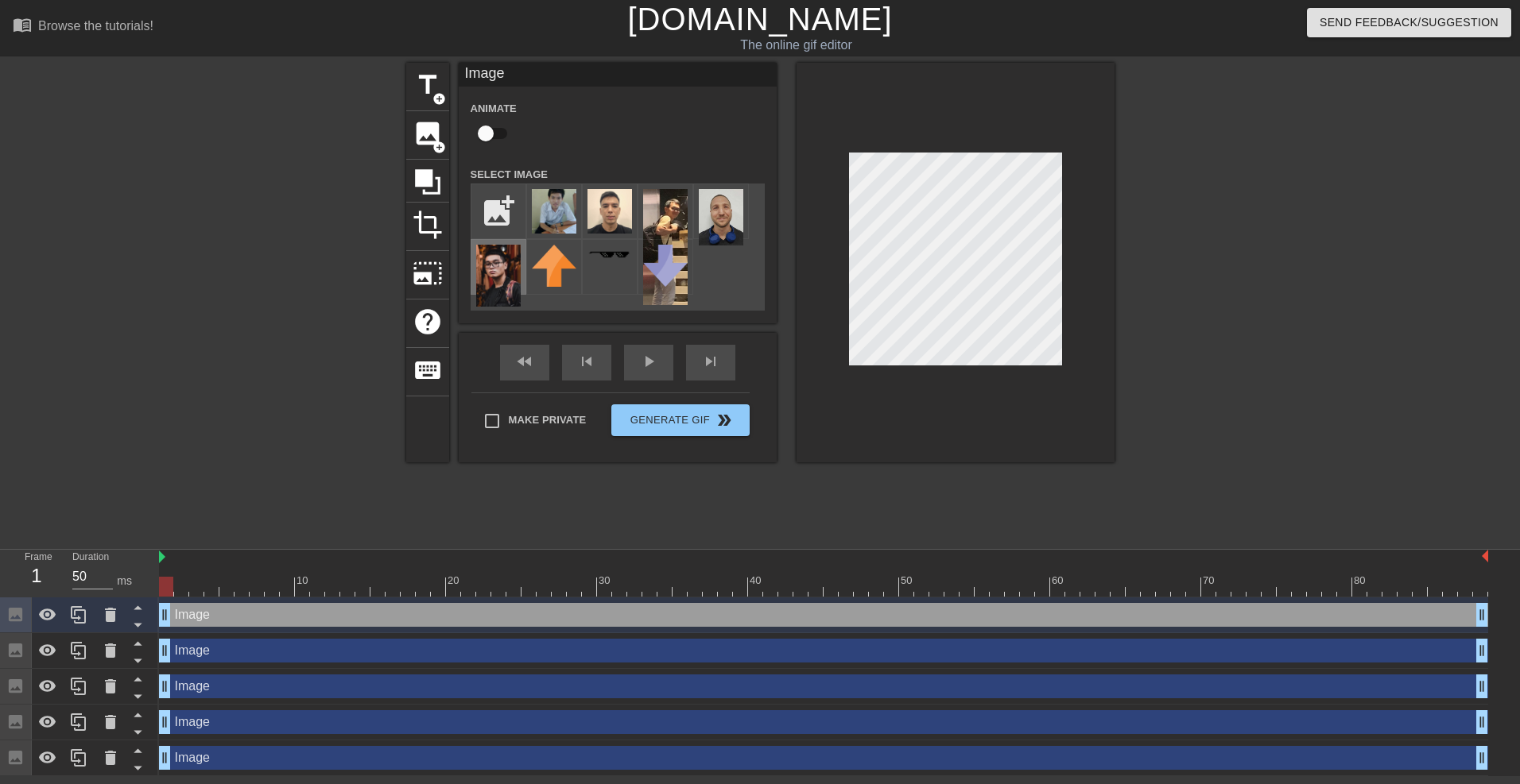
click at [506, 275] on img at bounding box center [498, 276] width 44 height 62
click at [1184, 383] on div at bounding box center [1253, 300] width 238 height 477
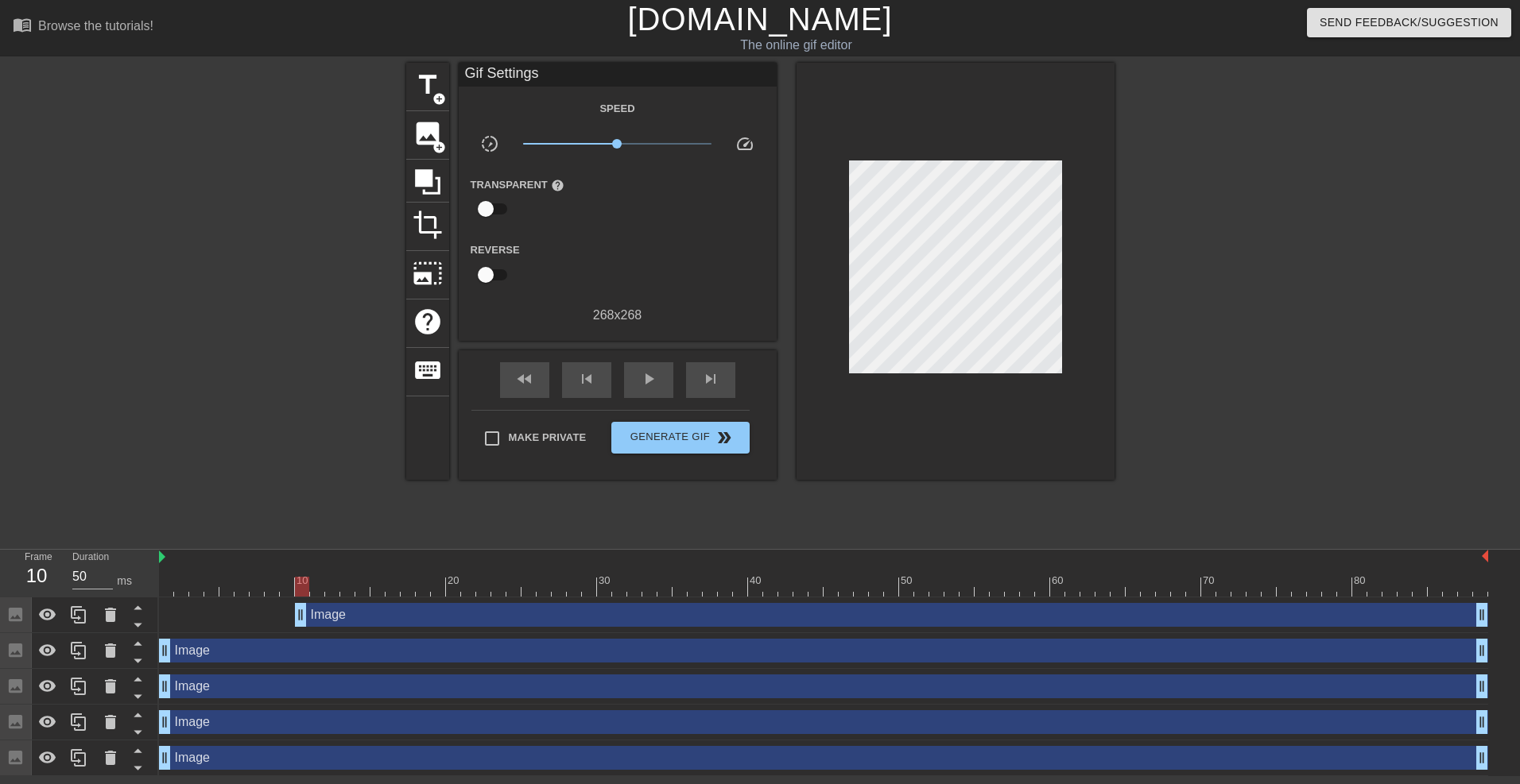
drag, startPoint x: 162, startPoint y: 618, endPoint x: 293, endPoint y: 615, distance: 131.0
click at [293, 615] on div "Image drag_handle drag_handle" at bounding box center [823, 615] width 1329 height 24
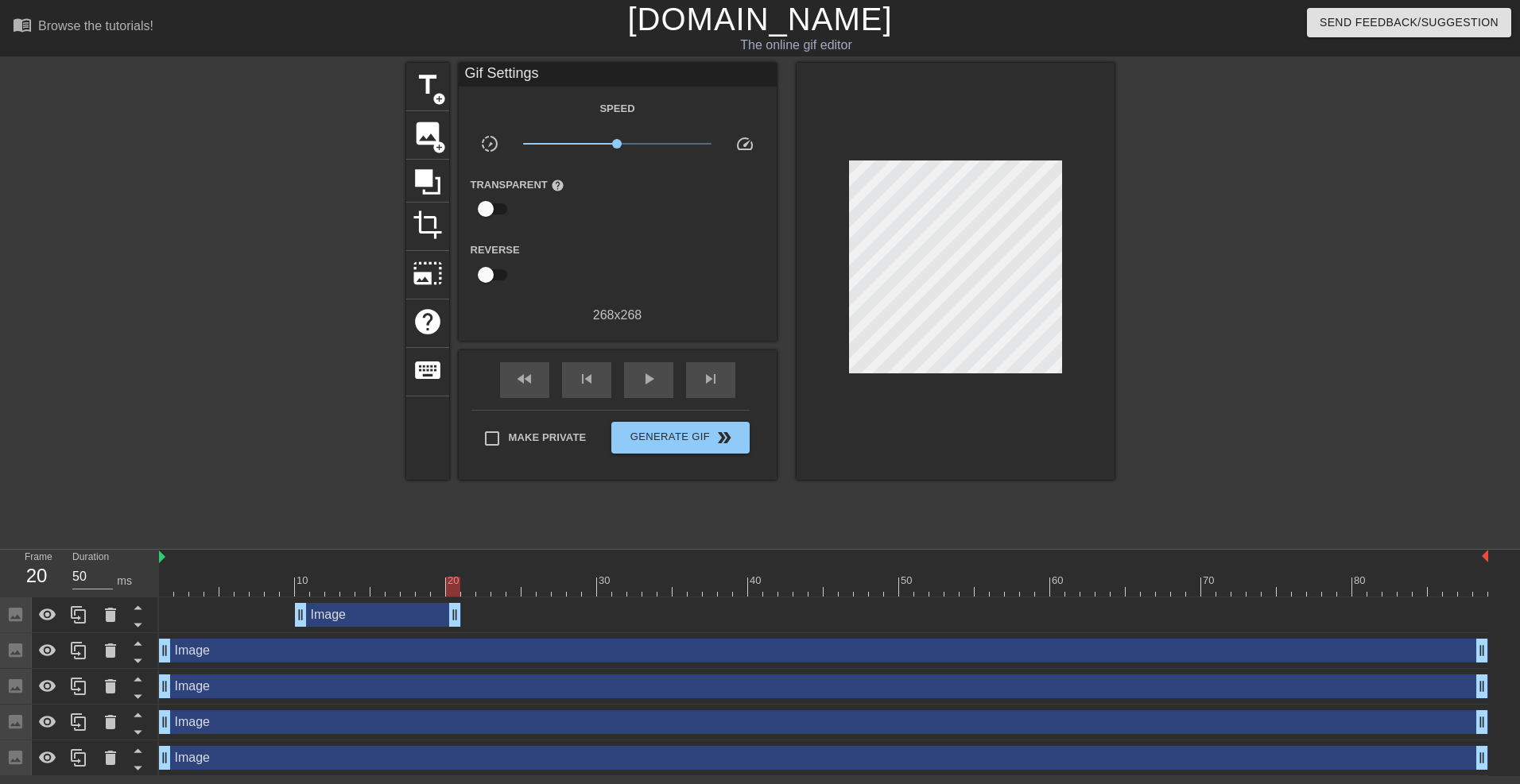
drag, startPoint x: 1477, startPoint y: 619, endPoint x: 444, endPoint y: 630, distance: 1033.1
click at [444, 630] on div "Image drag_handle drag_handle" at bounding box center [823, 616] width 1329 height 36
drag, startPoint x: 167, startPoint y: 653, endPoint x: 1225, endPoint y: 642, distance: 1058.1
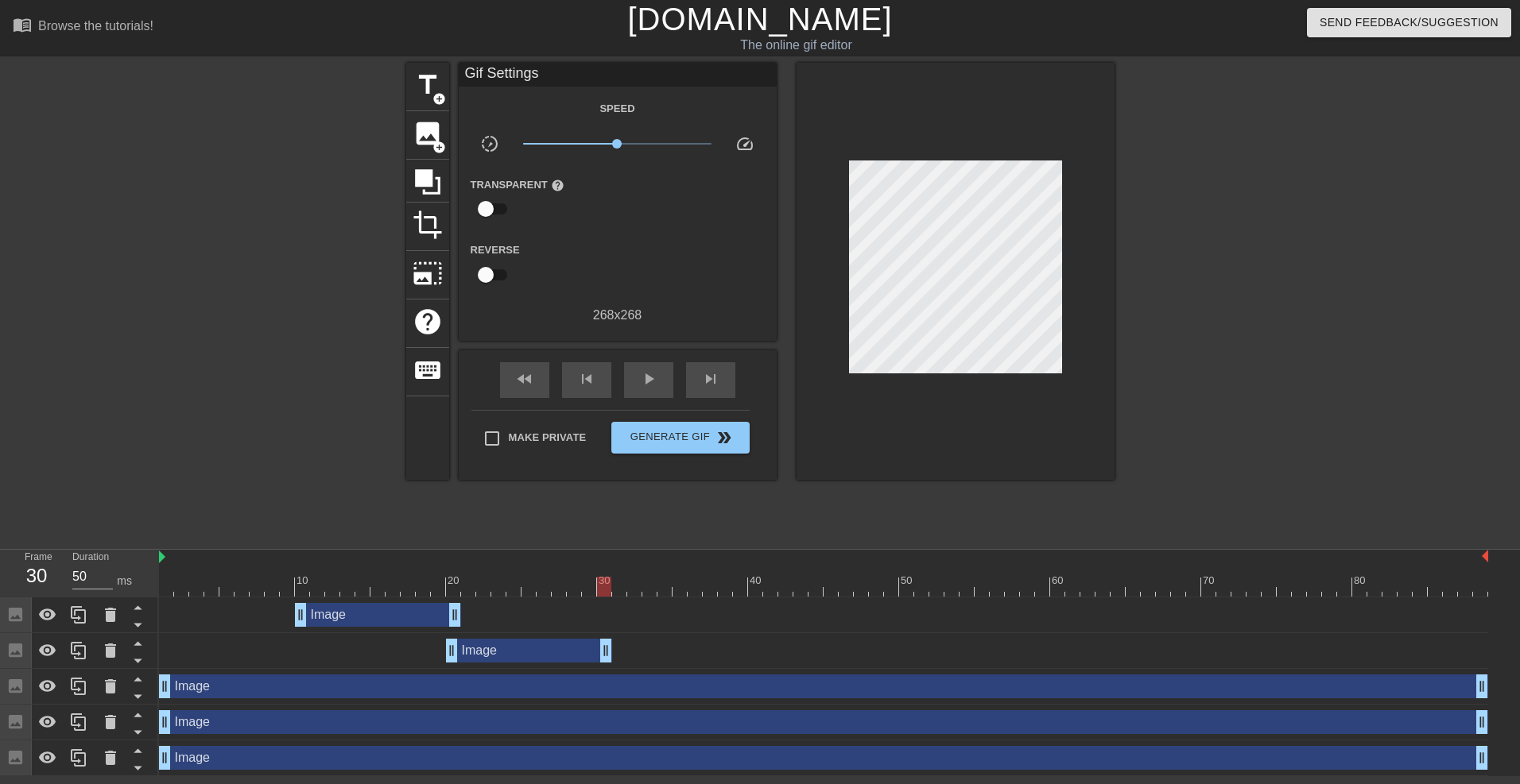
drag, startPoint x: 1477, startPoint y: 651, endPoint x: 604, endPoint y: 663, distance: 873.1
click at [604, 663] on div "Image drag_handle drag_handle" at bounding box center [823, 652] width 1329 height 36
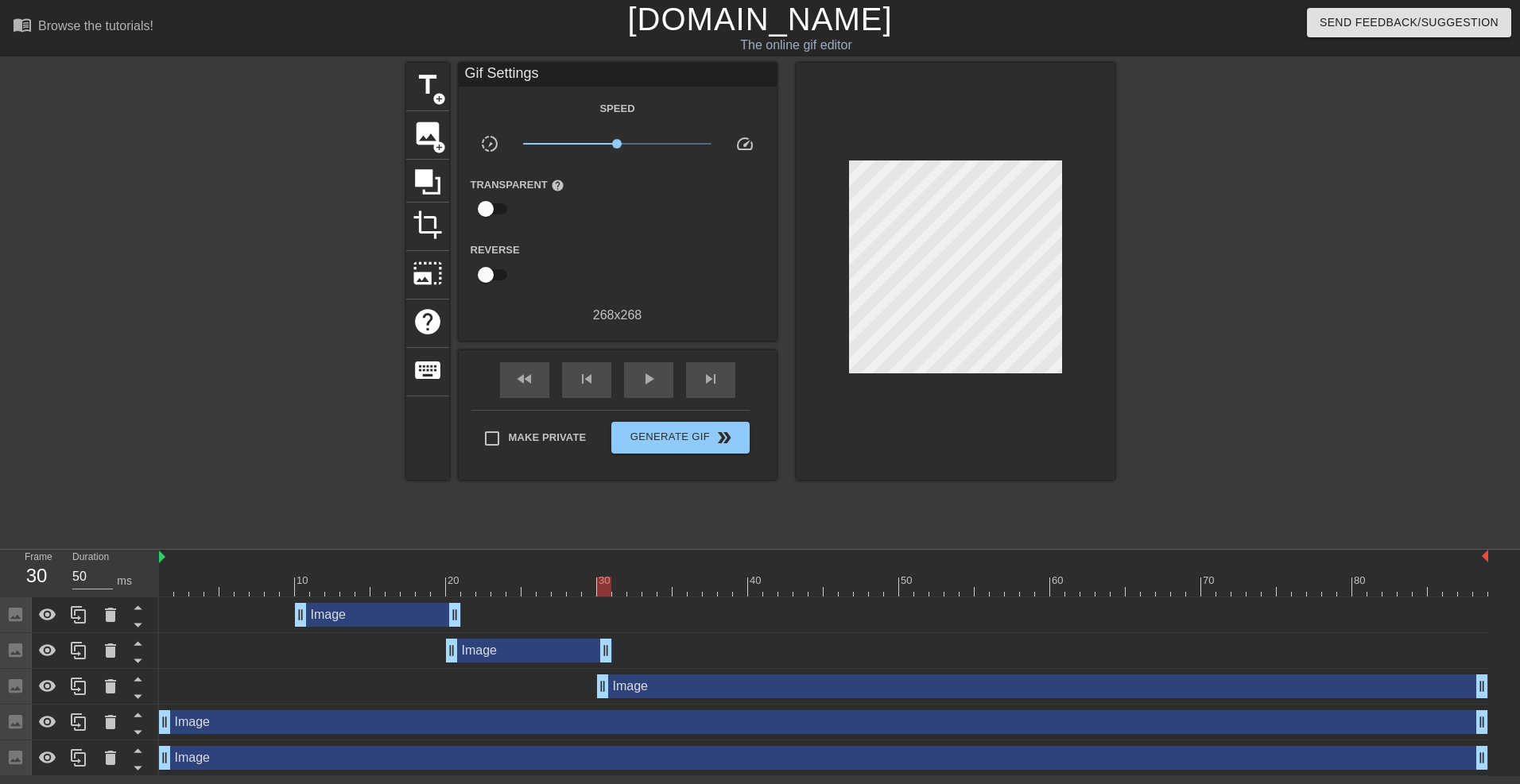
drag, startPoint x: 161, startPoint y: 694, endPoint x: 601, endPoint y: 703, distance: 440.1
click at [601, 703] on div "Image drag_handle drag_handle" at bounding box center [823, 687] width 1329 height 36
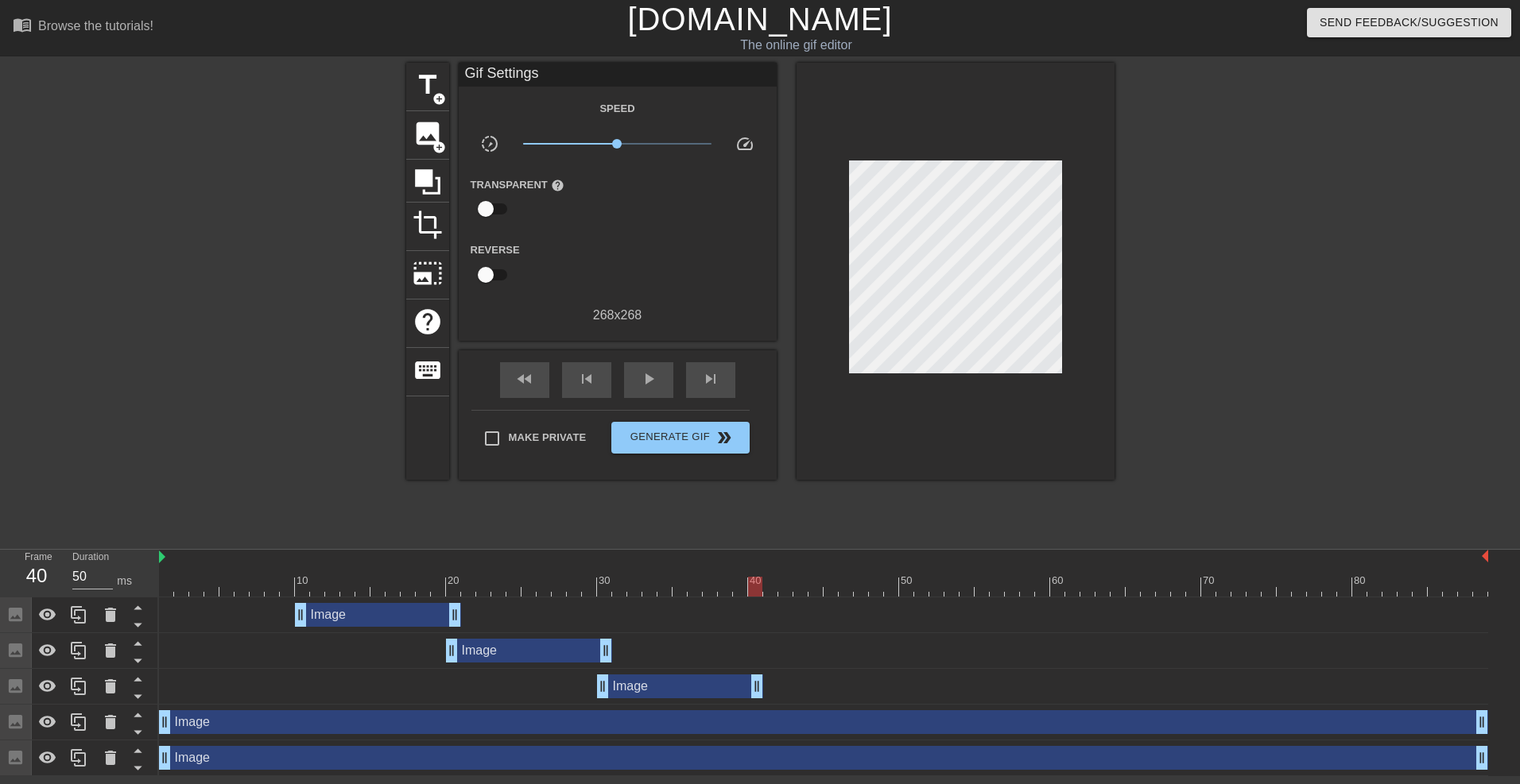
drag, startPoint x: 1479, startPoint y: 691, endPoint x: 749, endPoint y: 698, distance: 730.0
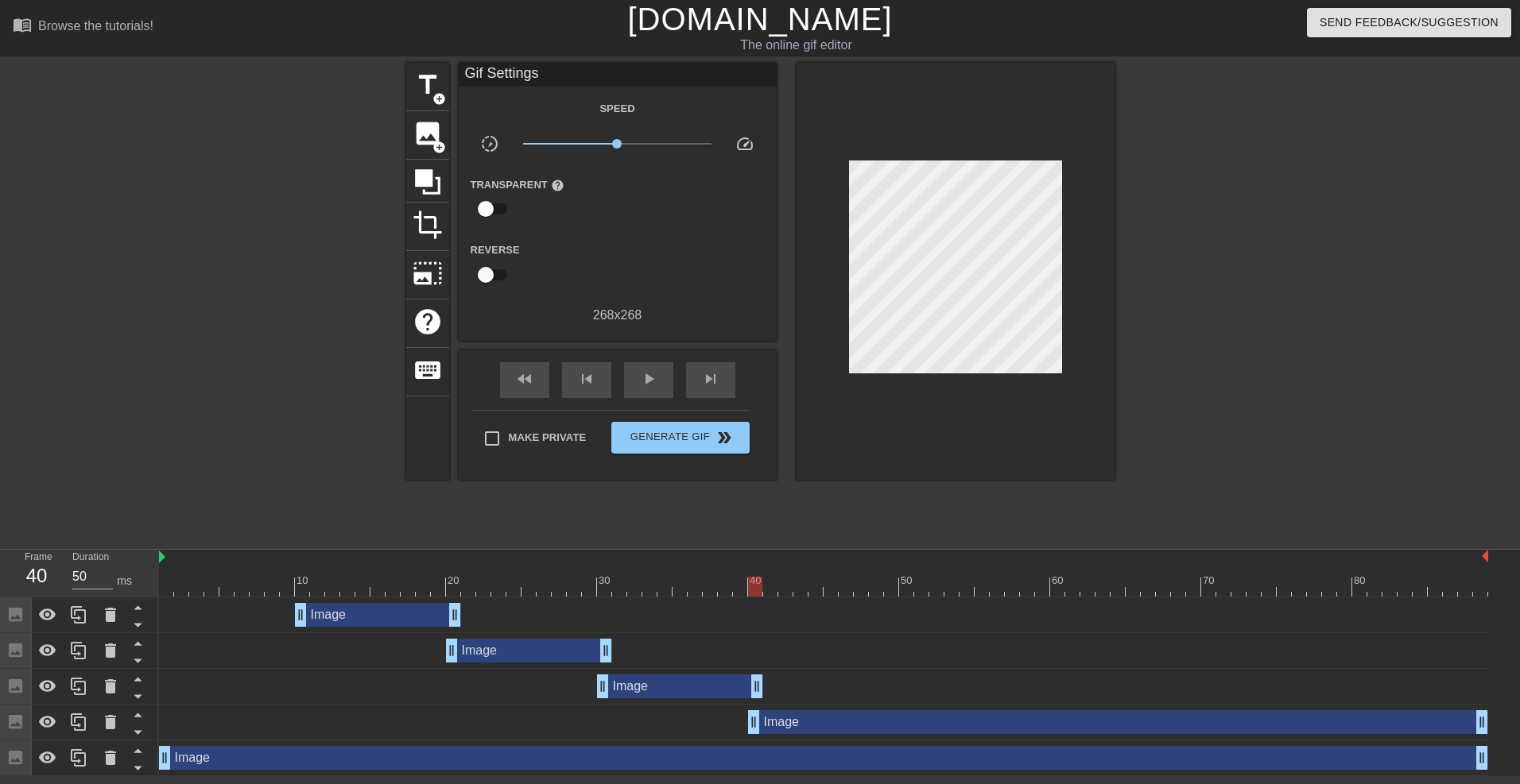
drag, startPoint x: 170, startPoint y: 726, endPoint x: 764, endPoint y: 724, distance: 594.0
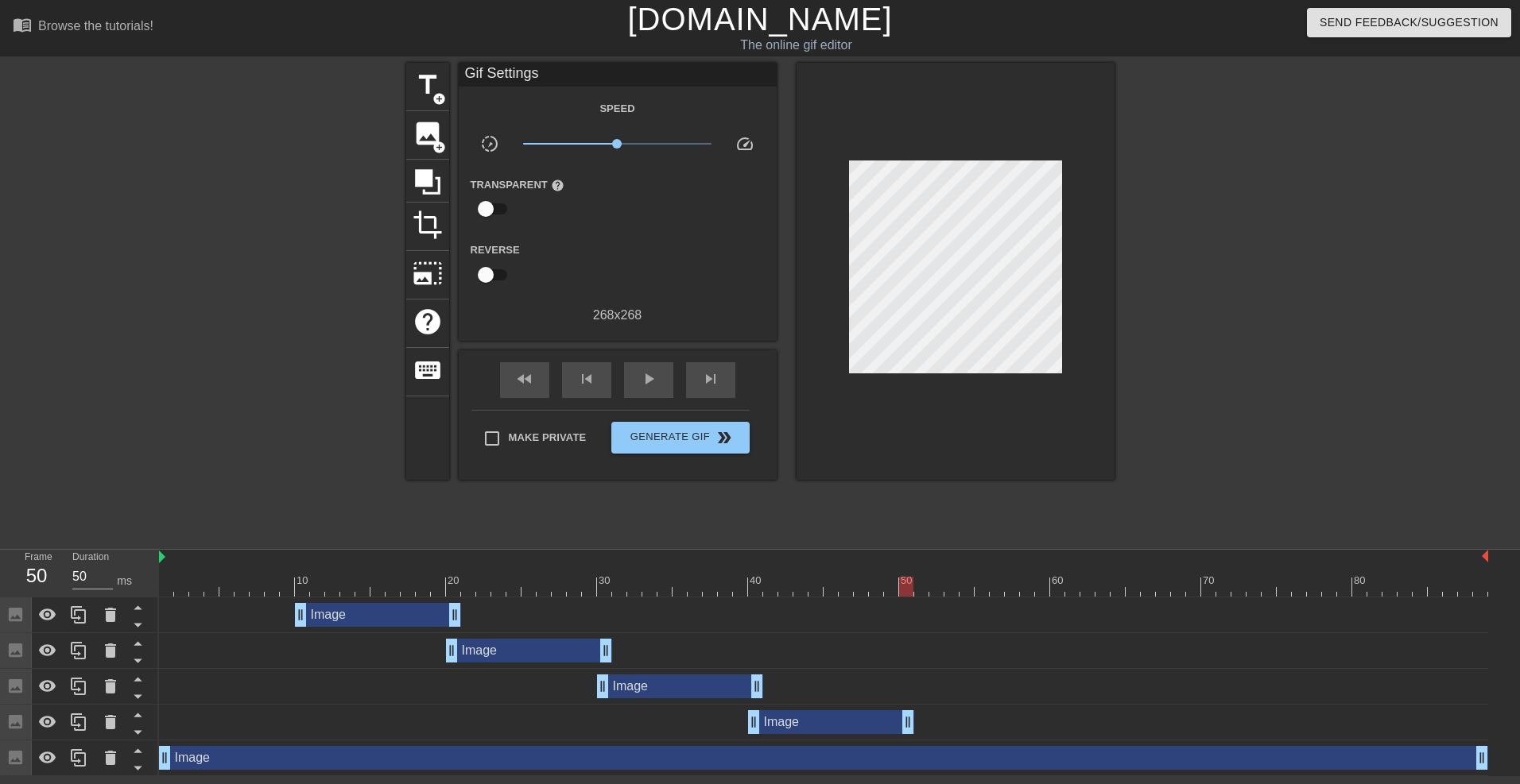
drag, startPoint x: 1479, startPoint y: 724, endPoint x: 898, endPoint y: 732, distance: 581.1
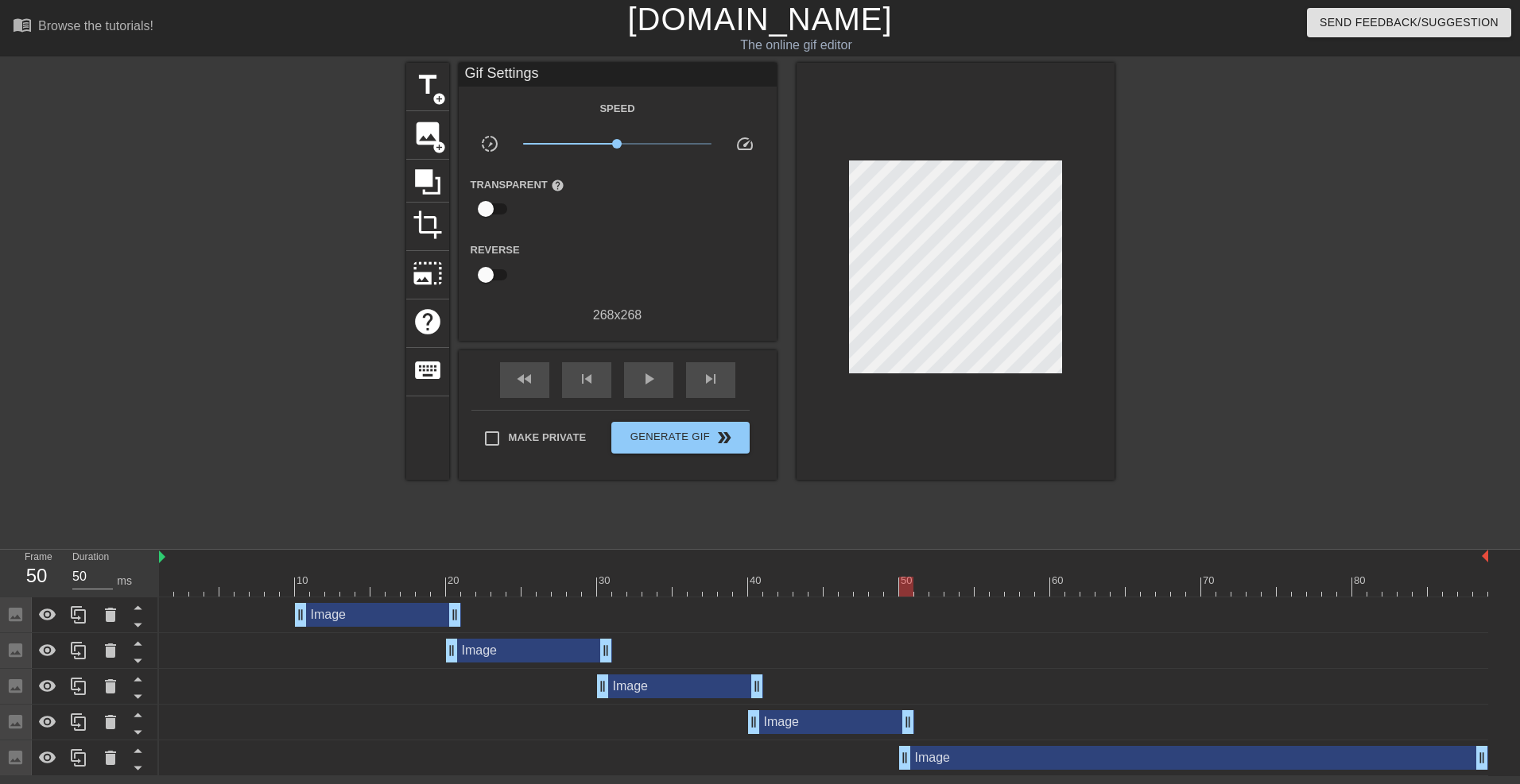
drag, startPoint x: 162, startPoint y: 759, endPoint x: 903, endPoint y: 749, distance: 741.1
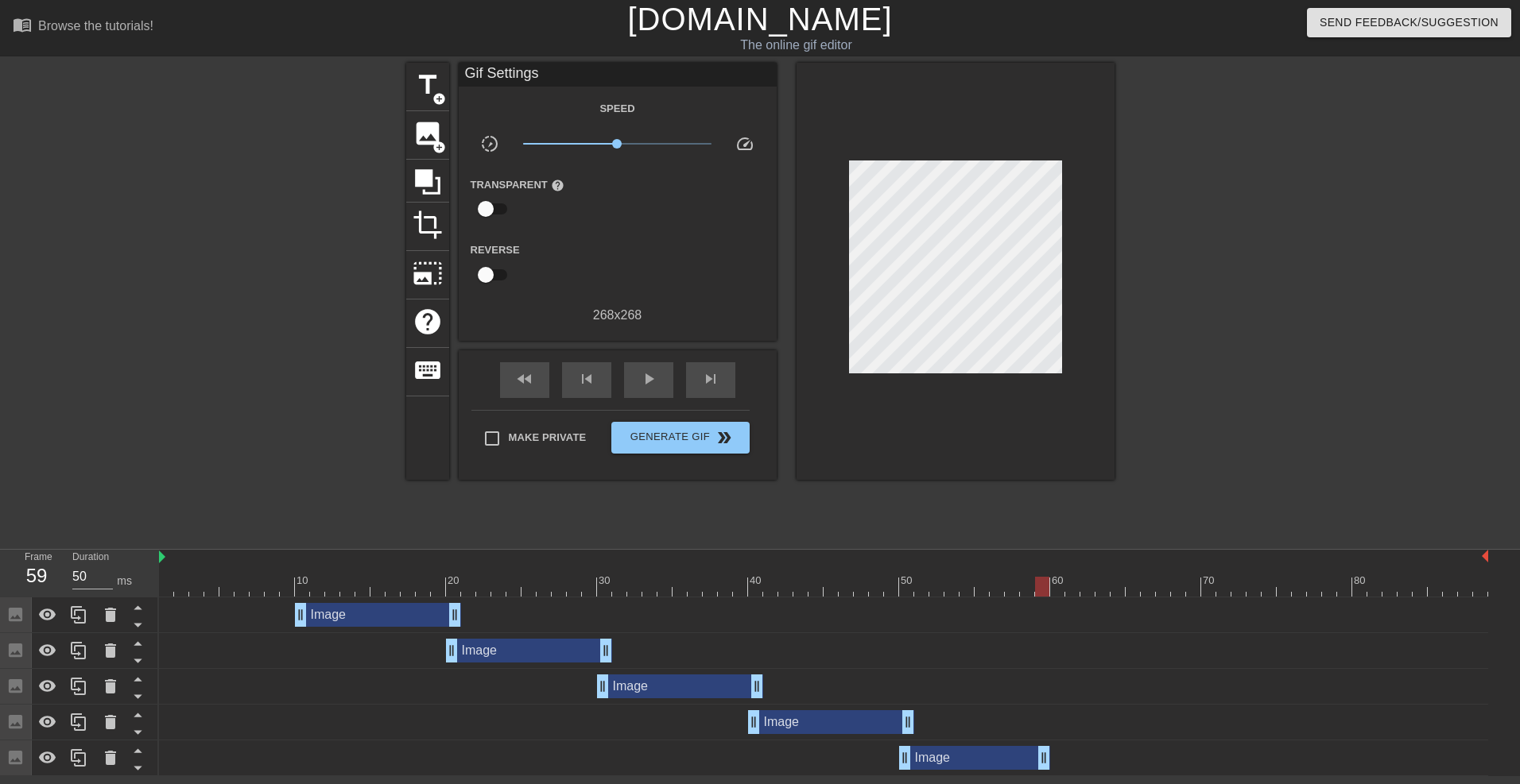
drag, startPoint x: 1486, startPoint y: 764, endPoint x: 1052, endPoint y: 748, distance: 434.3
click at [1052, 748] on div "Image drag_handle drag_handle" at bounding box center [823, 758] width 1329 height 24
drag, startPoint x: 178, startPoint y: 558, endPoint x: 231, endPoint y: 563, distance: 53.2
click at [231, 563] on div at bounding box center [823, 557] width 1329 height 16
drag, startPoint x: 325, startPoint y: 565, endPoint x: 313, endPoint y: 569, distance: 12.6
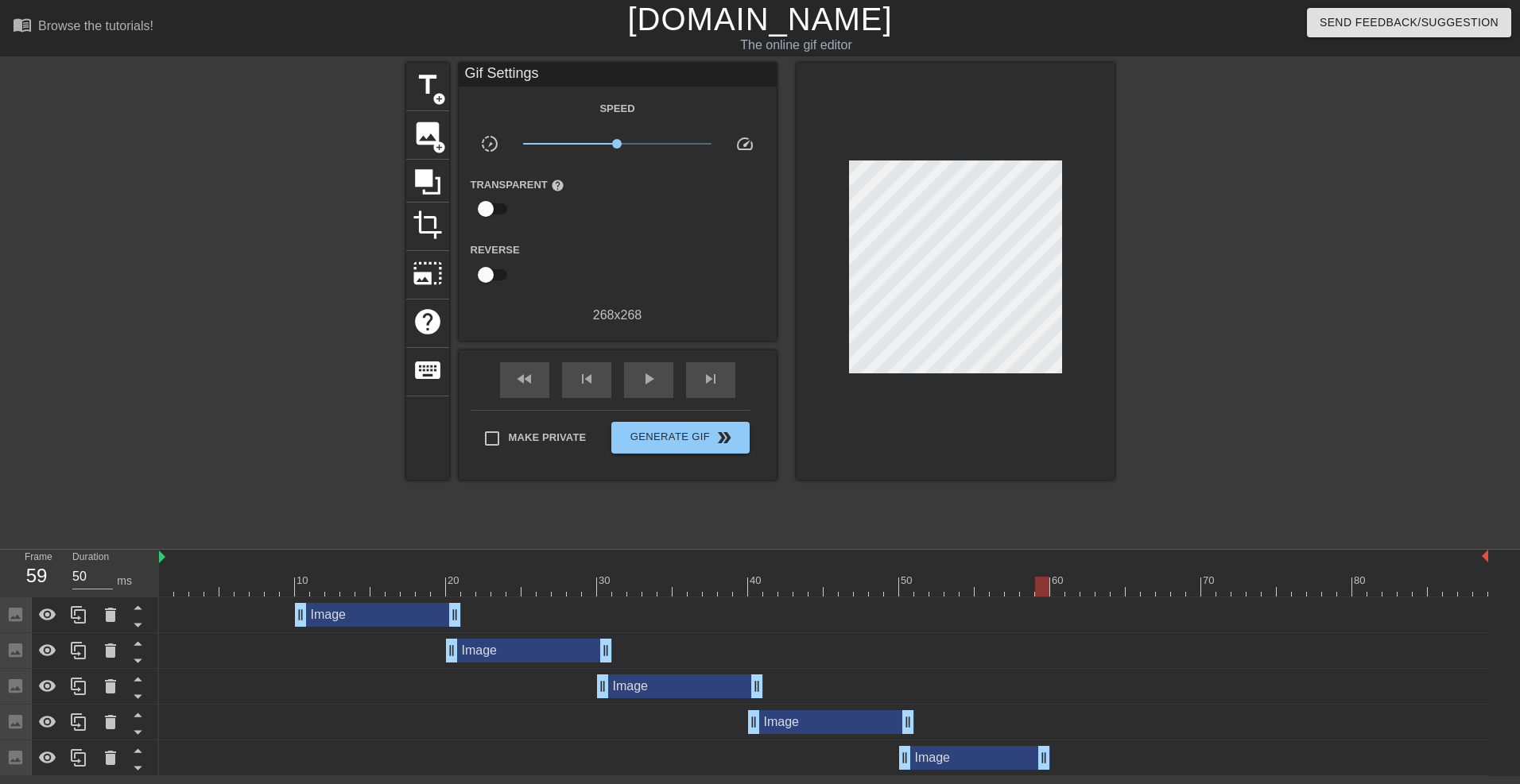
click at [318, 567] on div "10 20 30 40 50 60 70 80" at bounding box center [823, 573] width 1329 height 47
click at [295, 574] on div "10" at bounding box center [302, 575] width 15 height 20
drag, startPoint x: 300, startPoint y: 587, endPoint x: 1506, endPoint y: 639, distance: 1207.1
click at [1506, 639] on div "10 20 30 40 50 60 70 80 Image drag_handle drag_handle Image drag_handle drag_ha…" at bounding box center [839, 663] width 1361 height 227
click at [714, 432] on span "double_arrow" at bounding box center [724, 438] width 19 height 19
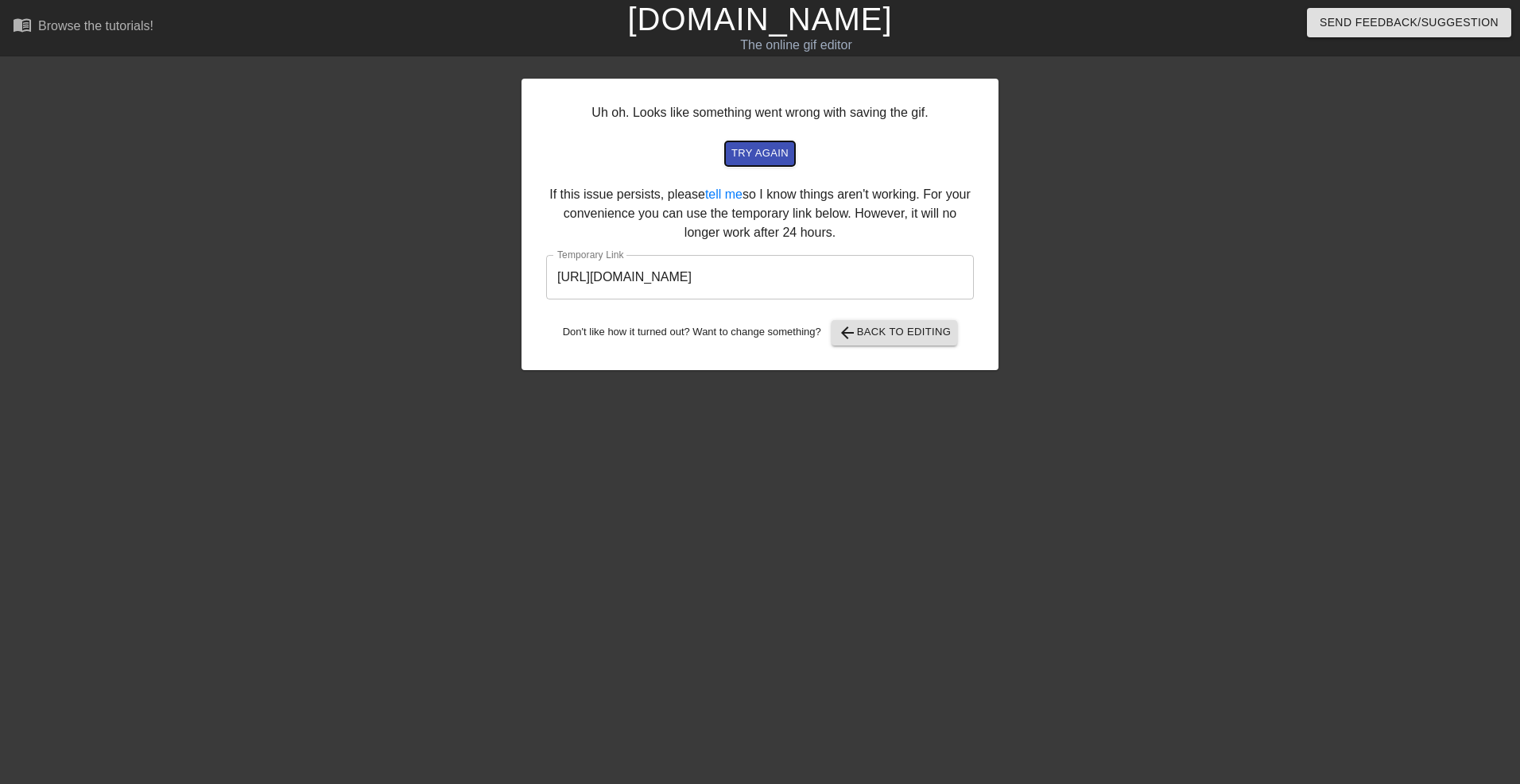
click at [764, 151] on span "try again" at bounding box center [760, 153] width 58 height 18
drag, startPoint x: 897, startPoint y: 277, endPoint x: 526, endPoint y: 264, distance: 371.2
click at [526, 264] on div "Uh oh. Looks like something went wrong with saving the gif. try again If this i…" at bounding box center [760, 224] width 477 height 292
